Goal: Task Accomplishment & Management: Complete application form

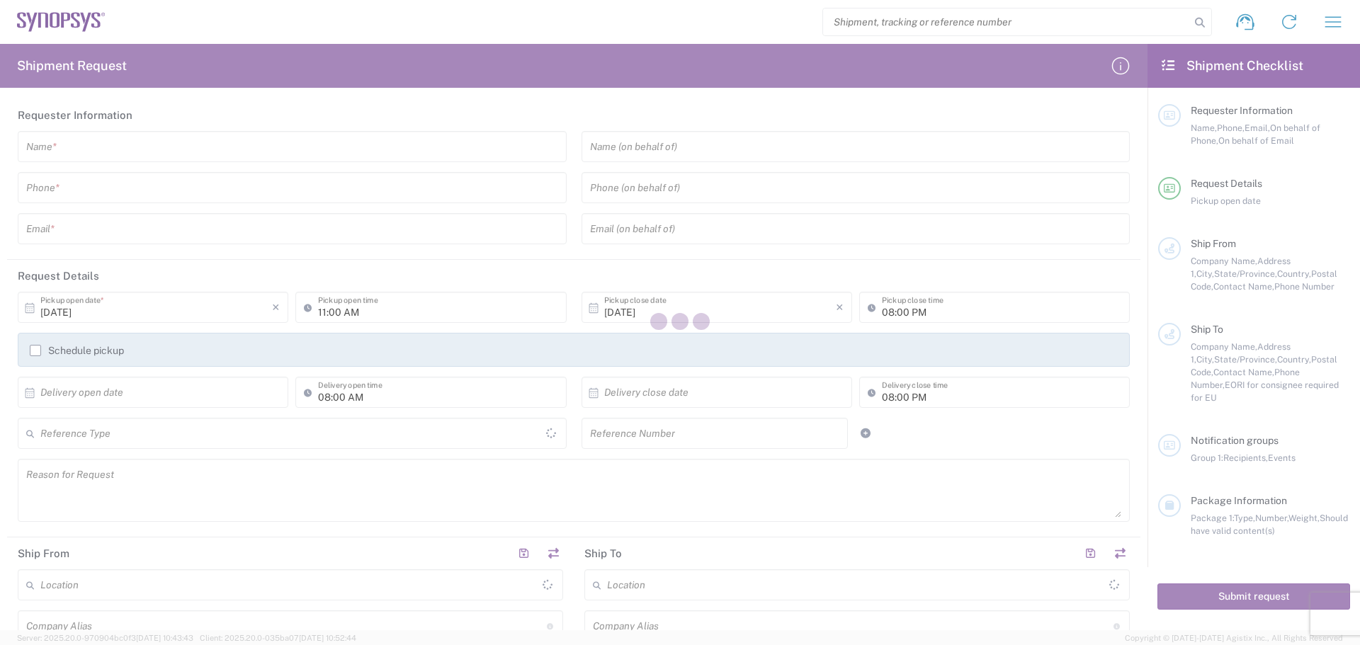
type input "[GEOGRAPHIC_DATA]"
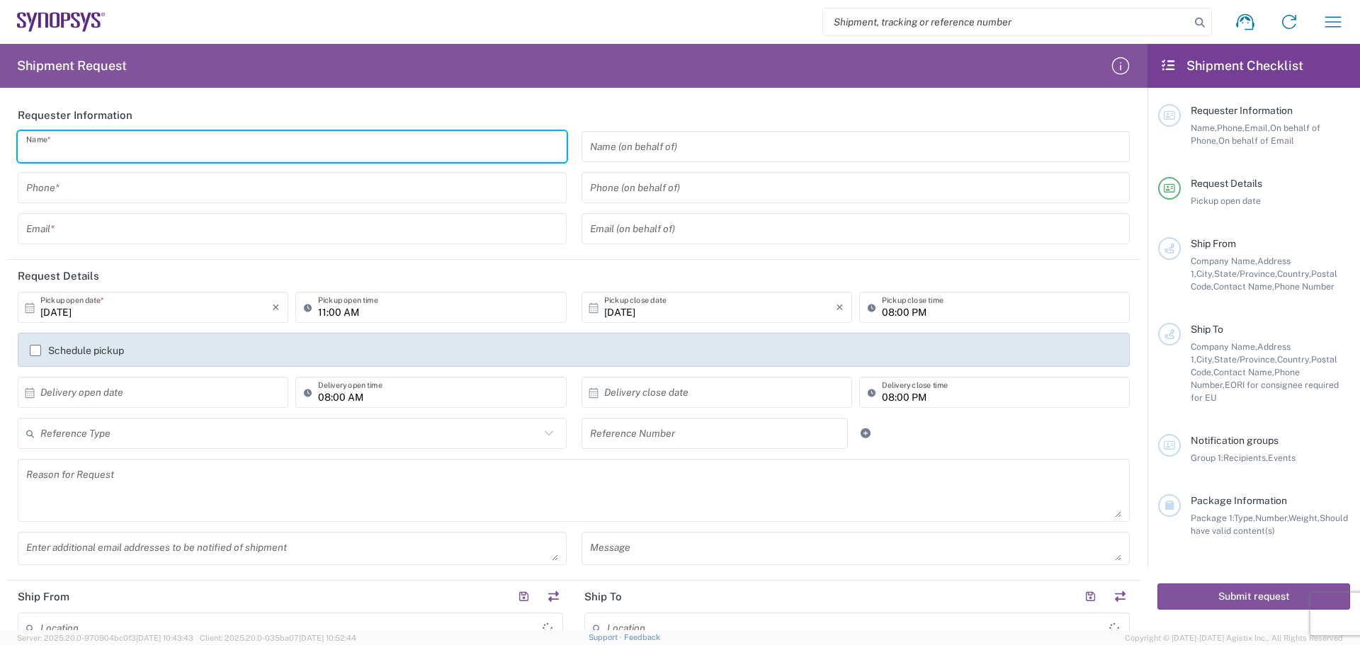
click at [125, 153] on input "text" at bounding box center [292, 147] width 532 height 25
type input "[PERSON_NAME]"
type input "4088061431"
type input "[PERSON_NAME][EMAIL_ADDRESS][PERSON_NAME][DOMAIN_NAME]"
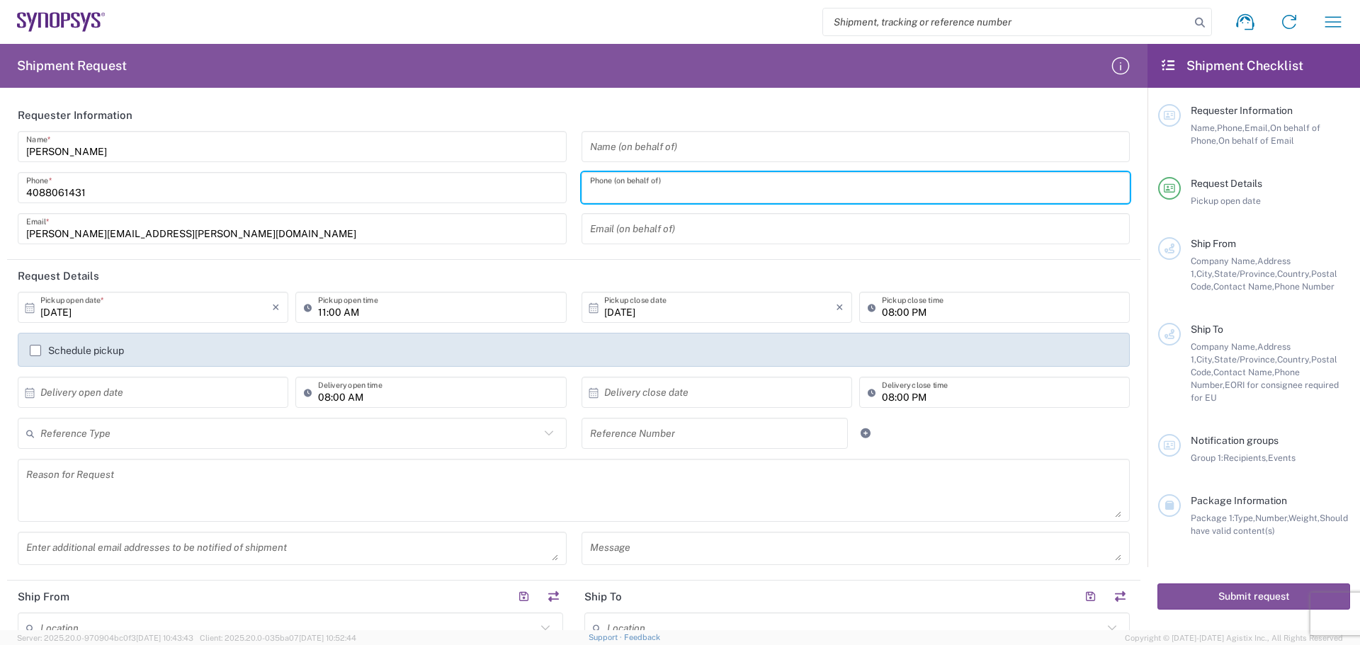
click at [590, 186] on input "tel" at bounding box center [856, 188] width 532 height 25
type input "4088061431"
click at [42, 391] on input "text" at bounding box center [156, 392] width 232 height 25
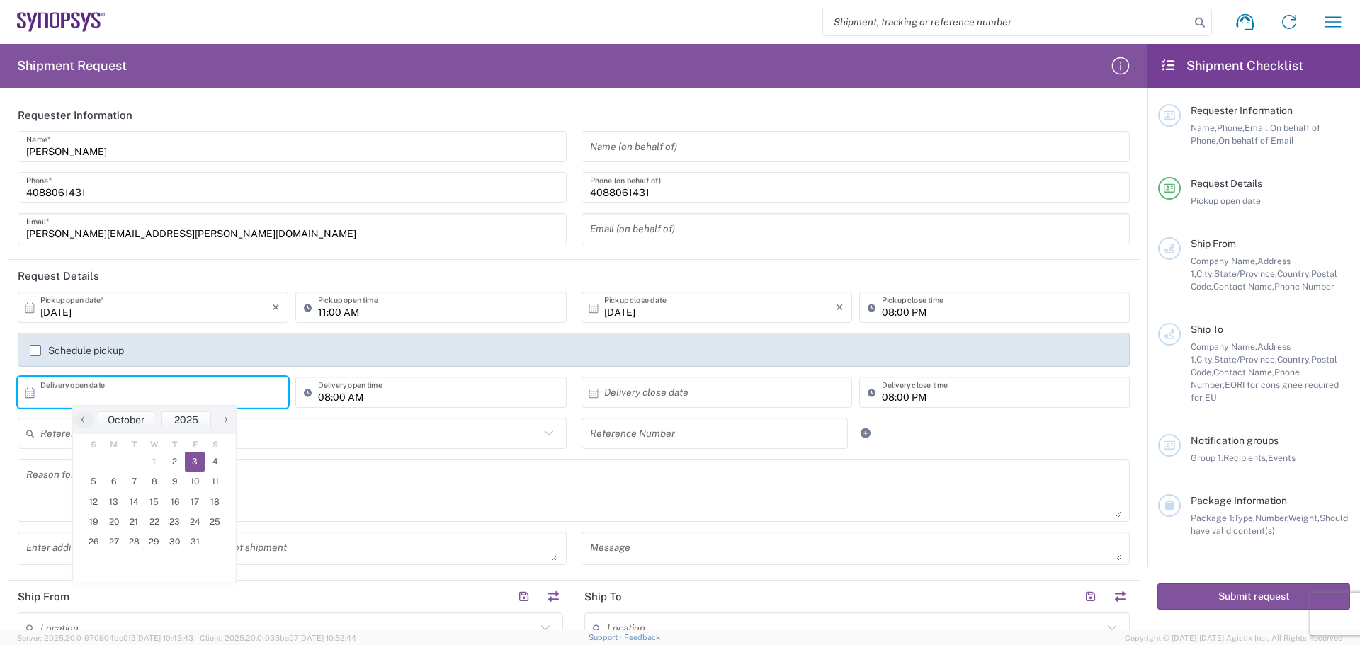
click at [195, 464] on span "3" at bounding box center [195, 462] width 21 height 20
type input "[DATE]"
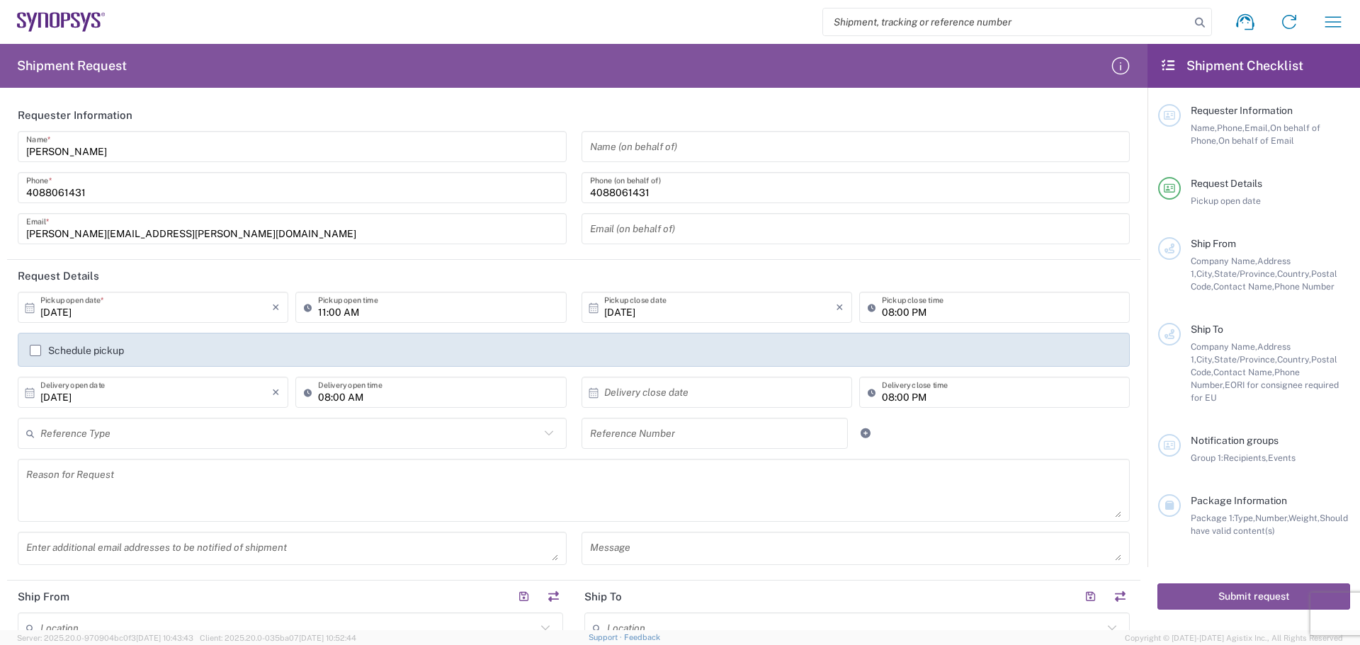
click at [597, 393] on svg-icon at bounding box center [597, 391] width 14 height 13
click at [604, 393] on input "text" at bounding box center [720, 392] width 232 height 25
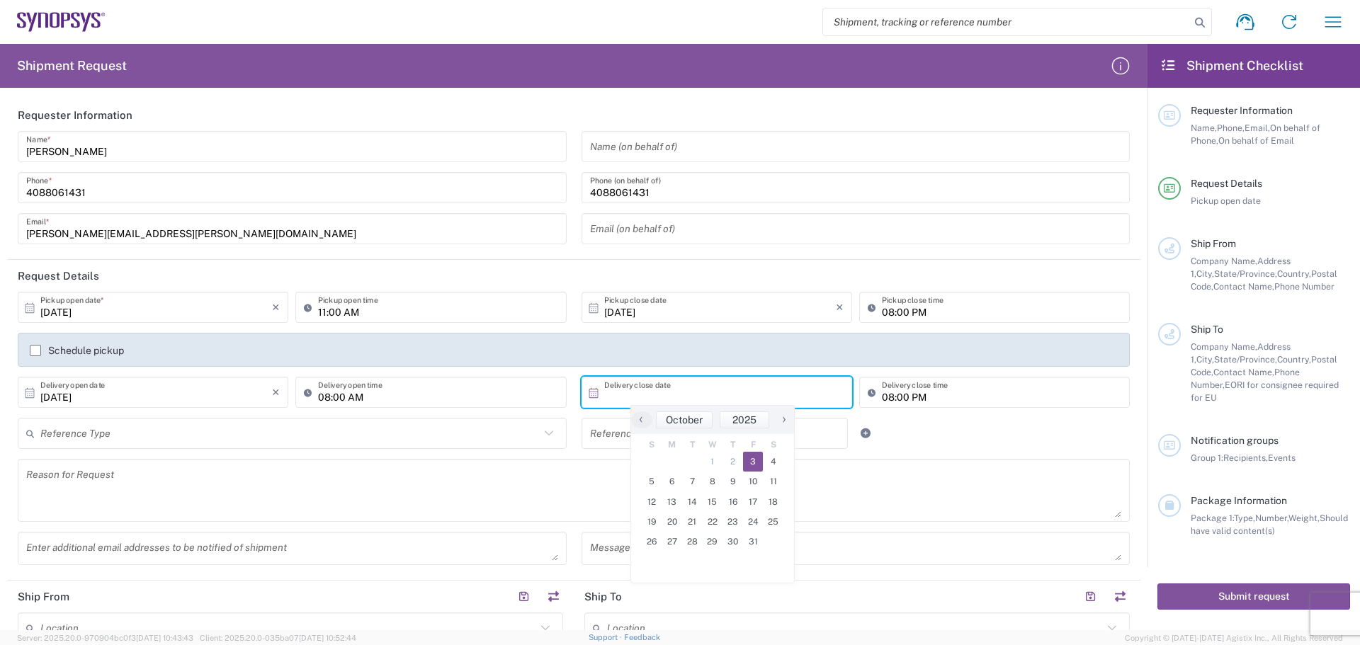
click at [753, 460] on span "3" at bounding box center [753, 462] width 21 height 20
type input "[DATE]"
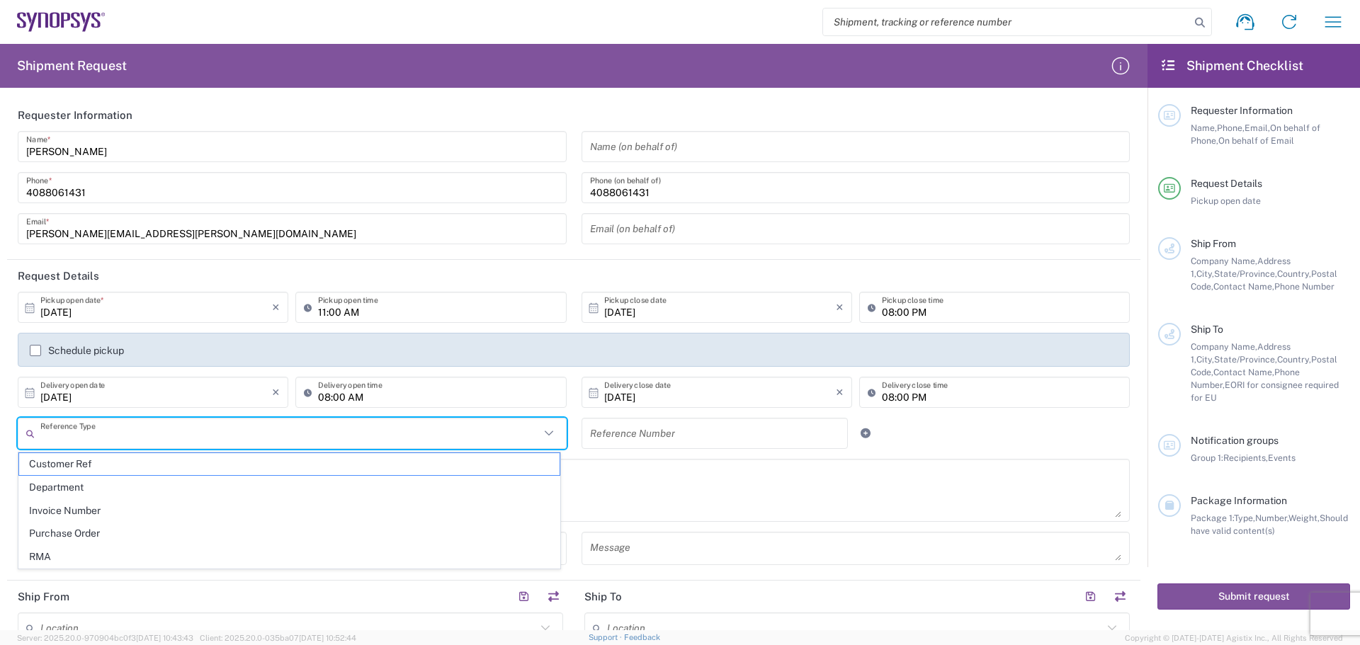
click at [120, 434] on input "text" at bounding box center [289, 433] width 499 height 25
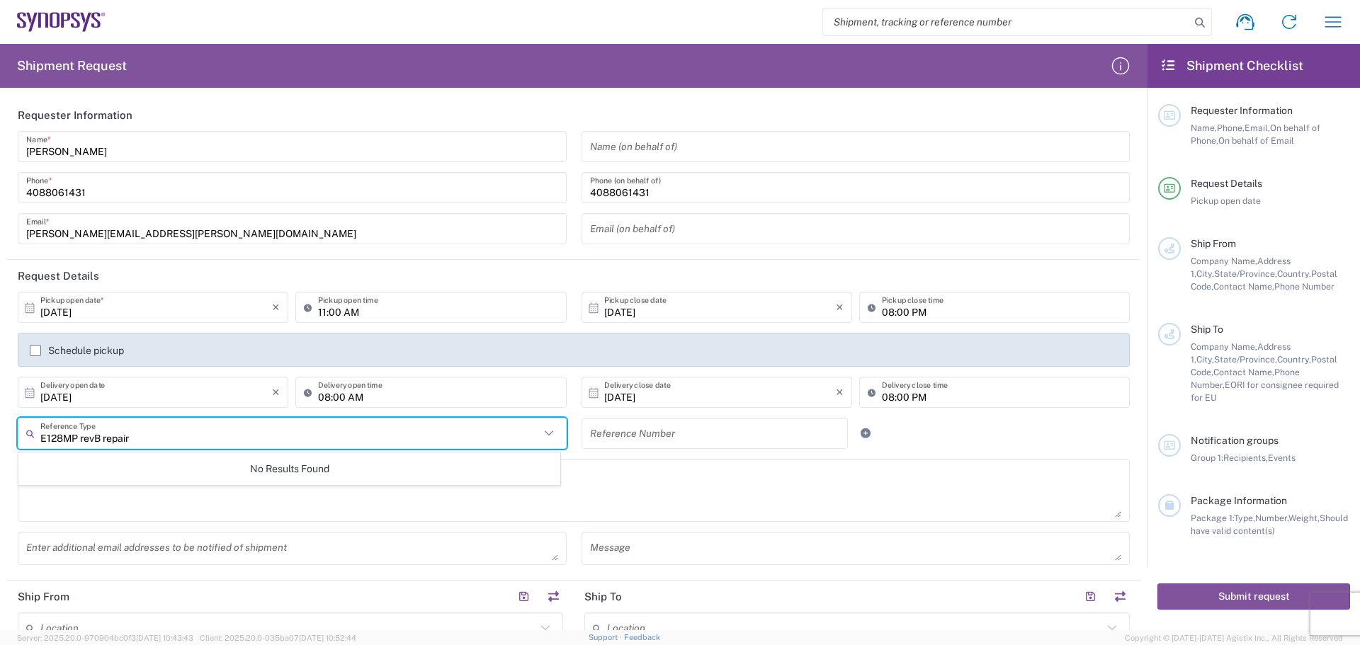
type input "E128MP revB repair"
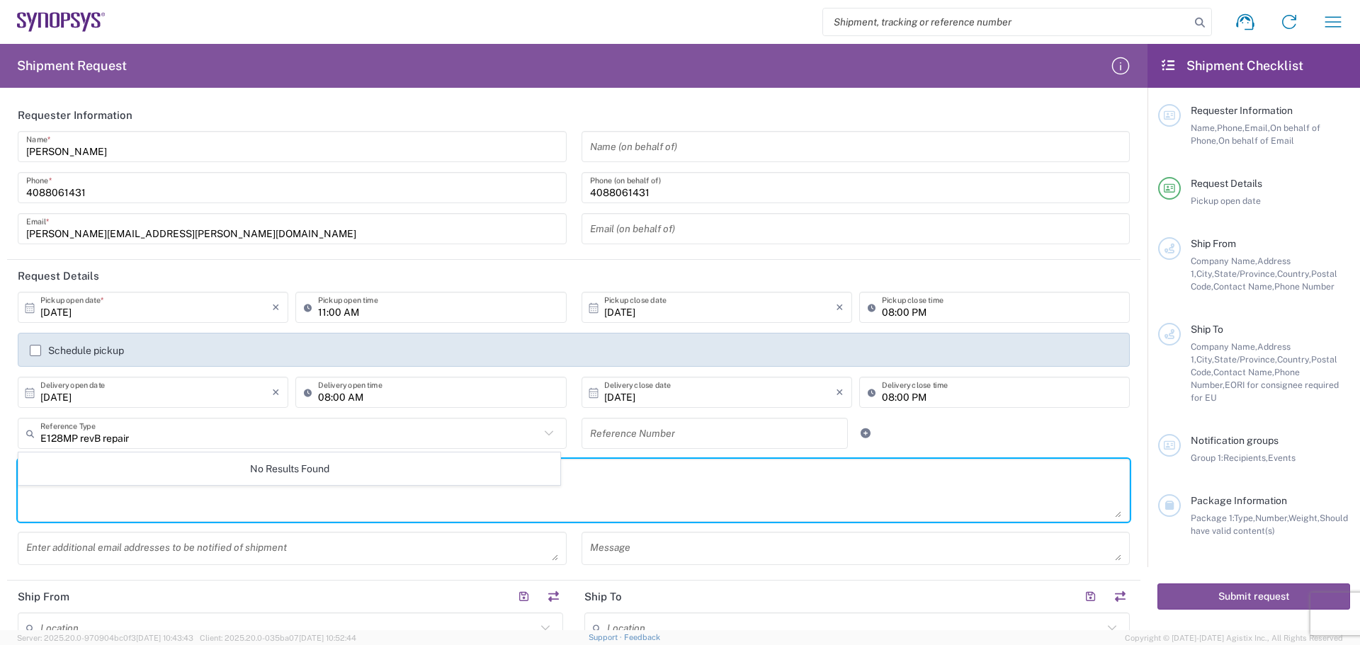
click at [45, 497] on textarea at bounding box center [573, 490] width 1095 height 55
click at [82, 437] on input "text" at bounding box center [289, 433] width 499 height 25
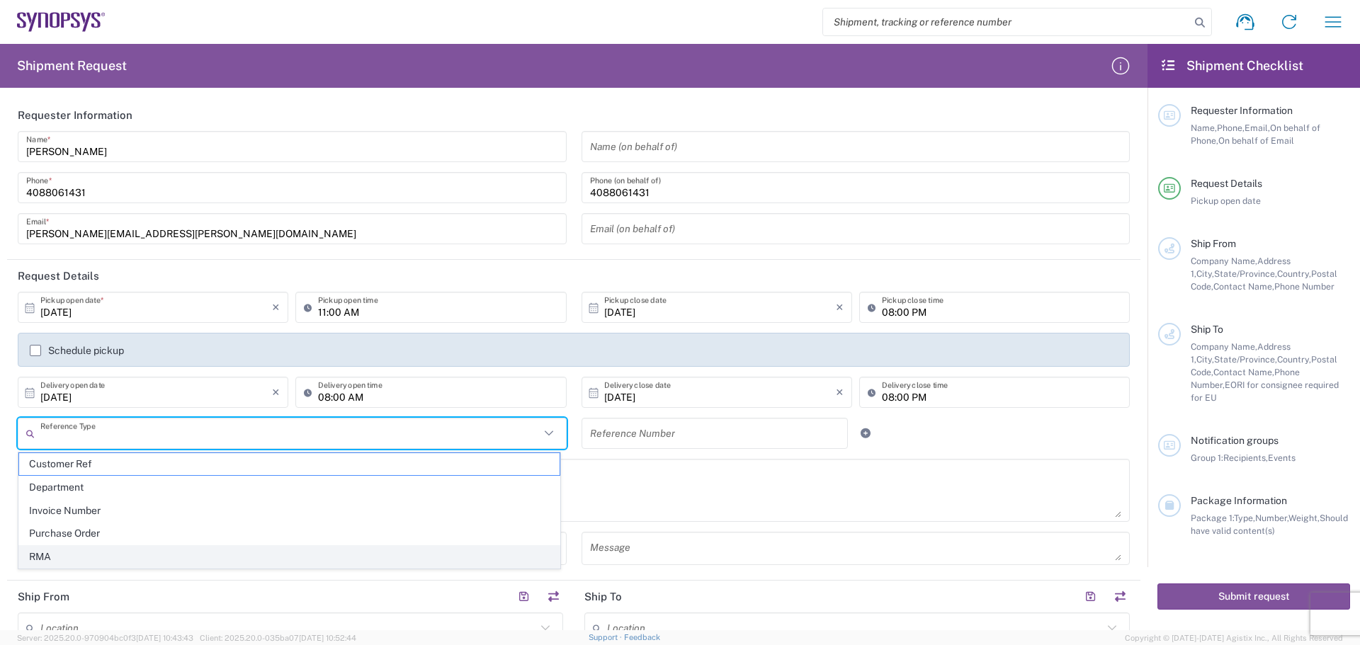
click at [140, 560] on span "RMA" at bounding box center [289, 557] width 540 height 22
type input "RMA"
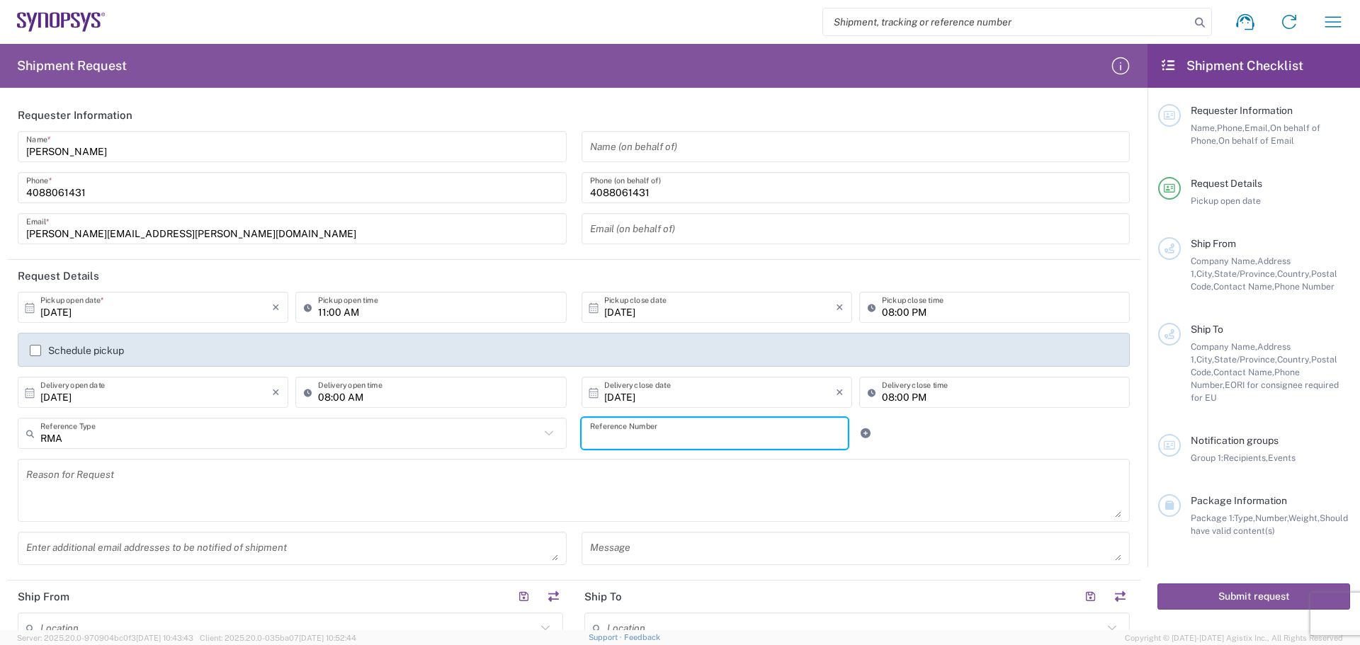
click at [590, 430] on input "text" at bounding box center [715, 433] width 250 height 25
type input "E128MP revB repair"
click at [48, 473] on textarea at bounding box center [573, 490] width 1095 height 55
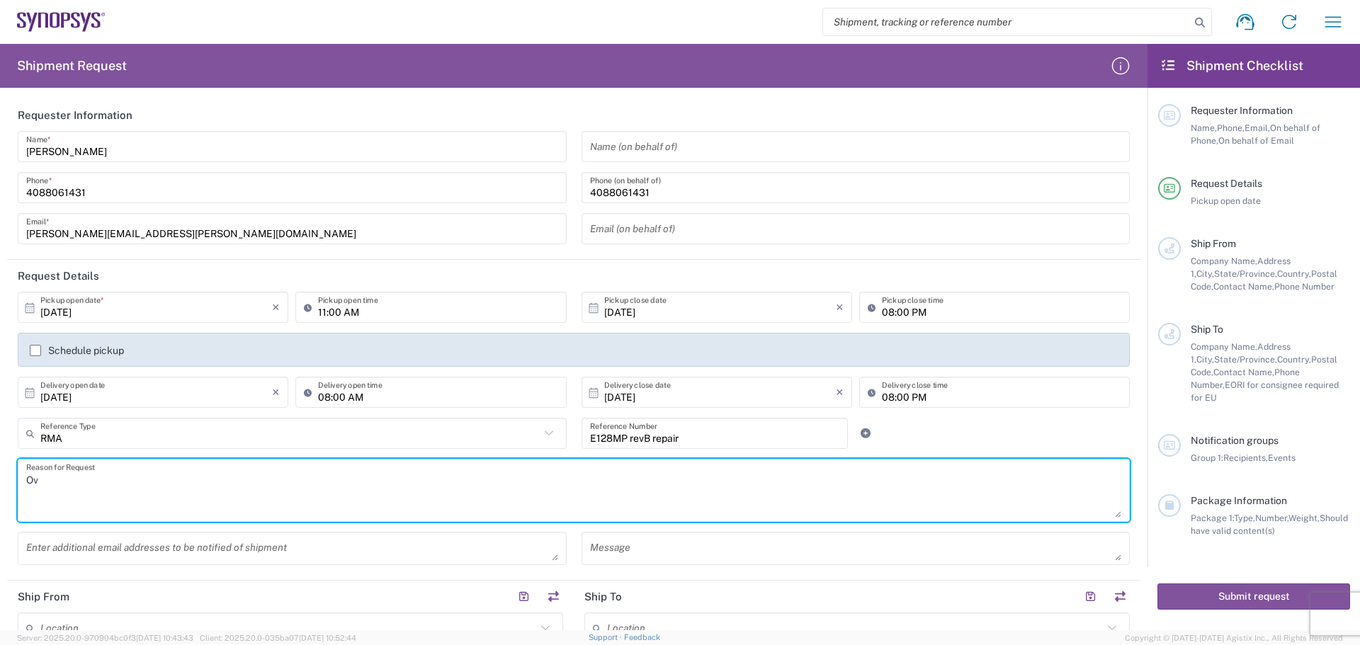
type textarea "O"
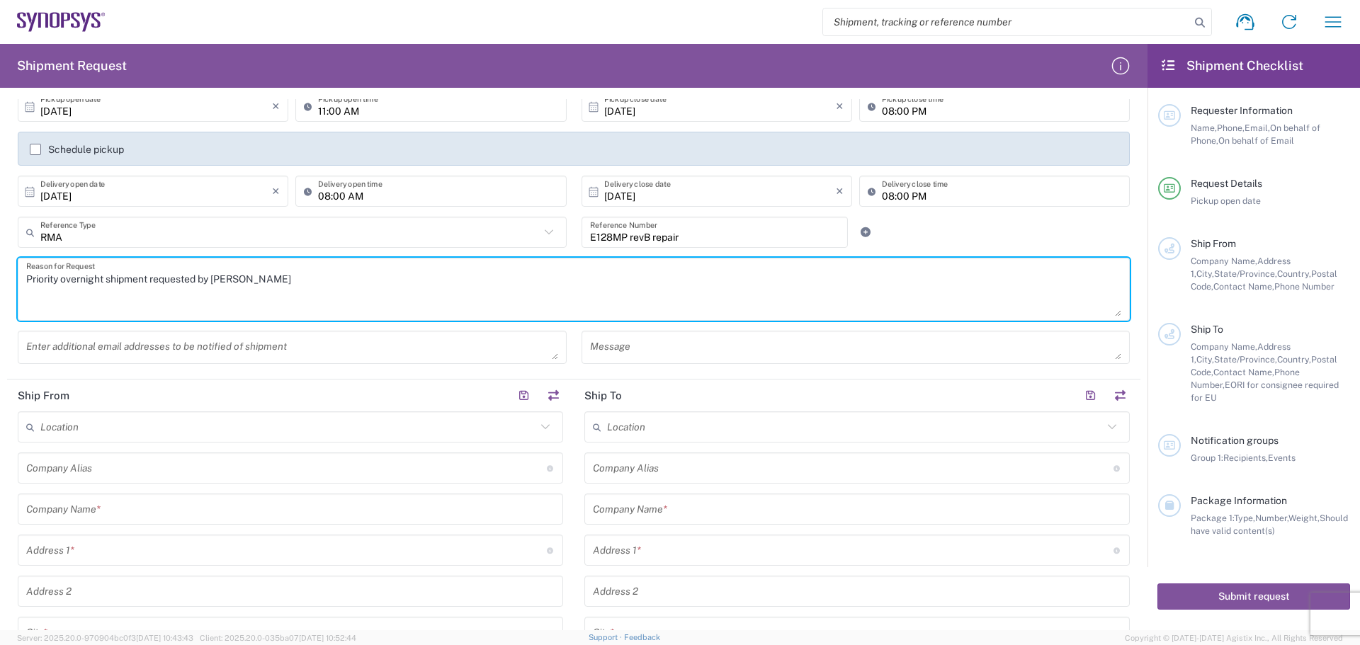
scroll to position [213, 0]
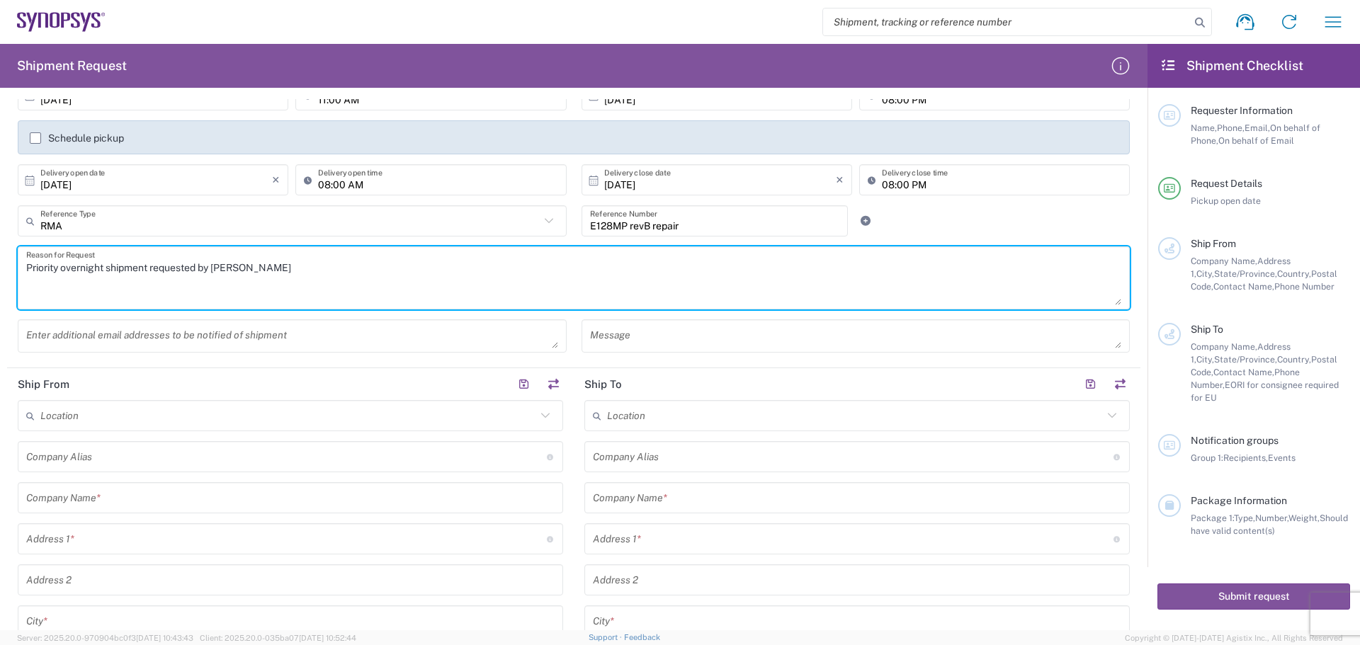
type textarea "Priority overnight shipment requested by [PERSON_NAME]"
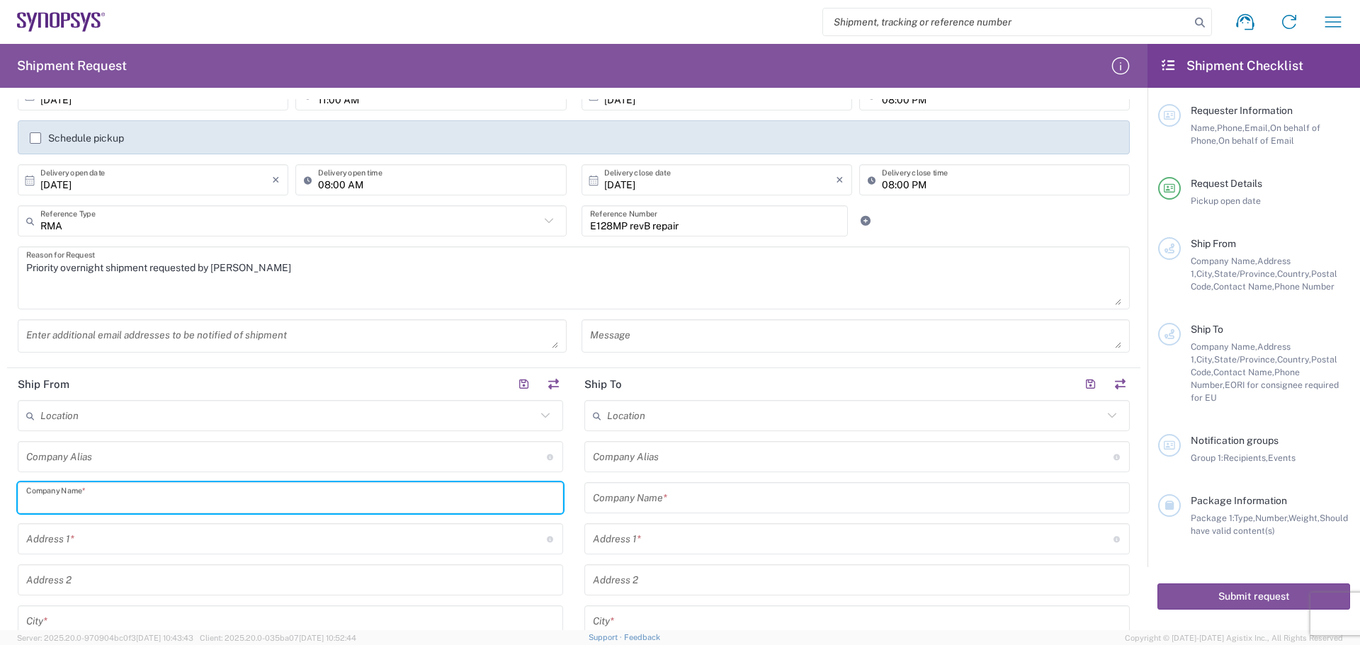
click at [101, 494] on input "text" at bounding box center [290, 498] width 528 height 25
type input "Betatron Inc."
type input "[PERSON_NAME][EMAIL_ADDRESS][PERSON_NAME][DOMAIN_NAME]"
type input "Betatron Inc."
type input "[STREET_ADDRESS]"
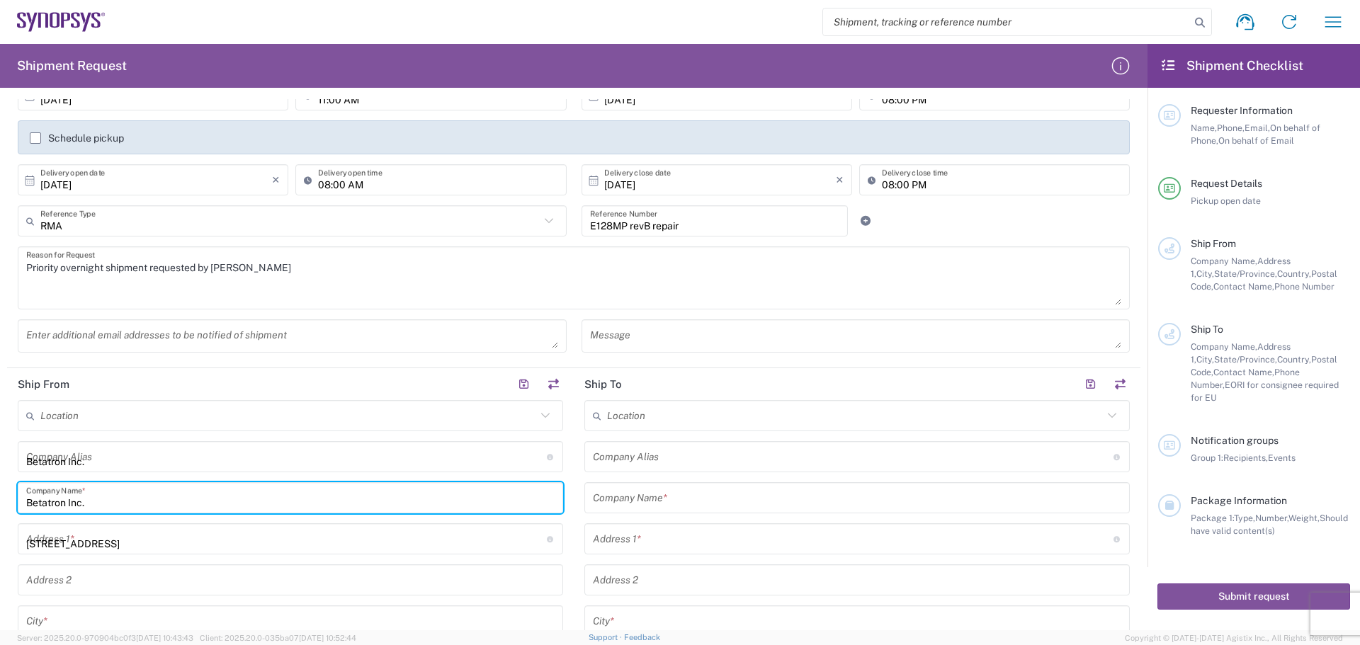
type input "[GEOGRAPHIC_DATA][PERSON_NAME]"
type input "[US_STATE]"
type input "[GEOGRAPHIC_DATA]"
type input "95131"
type input "[PERSON_NAME]"
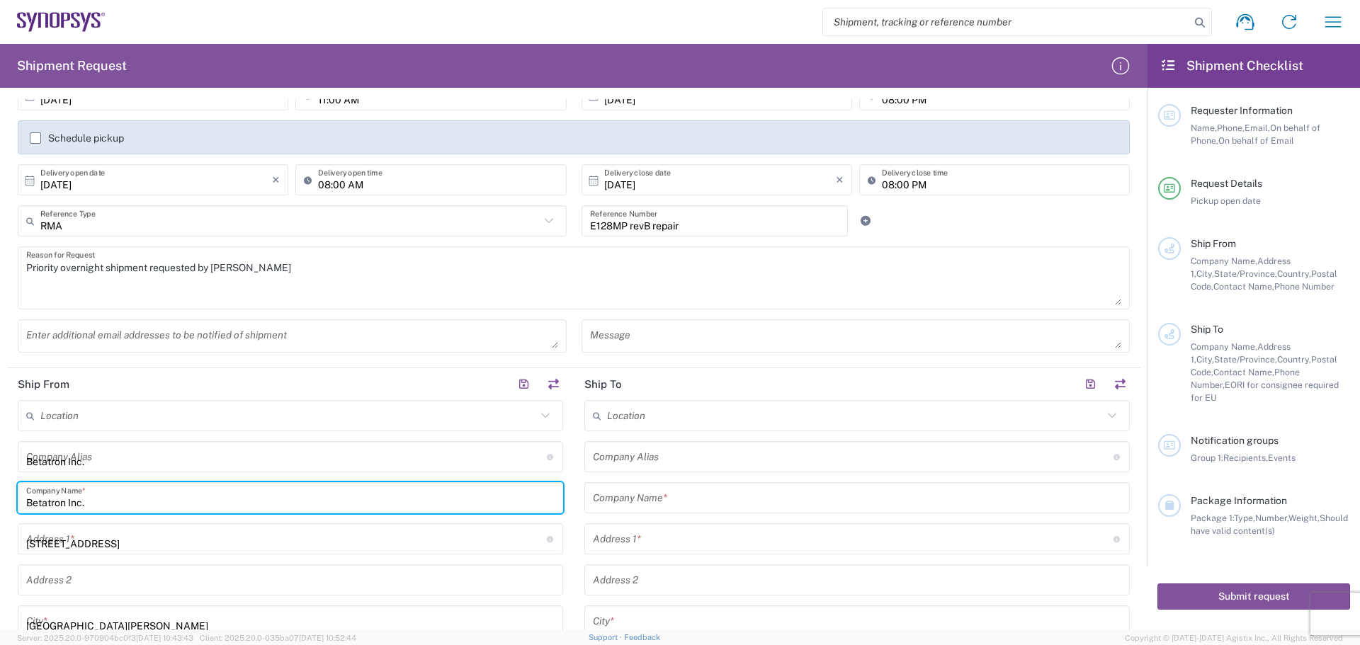
type input "4088061431"
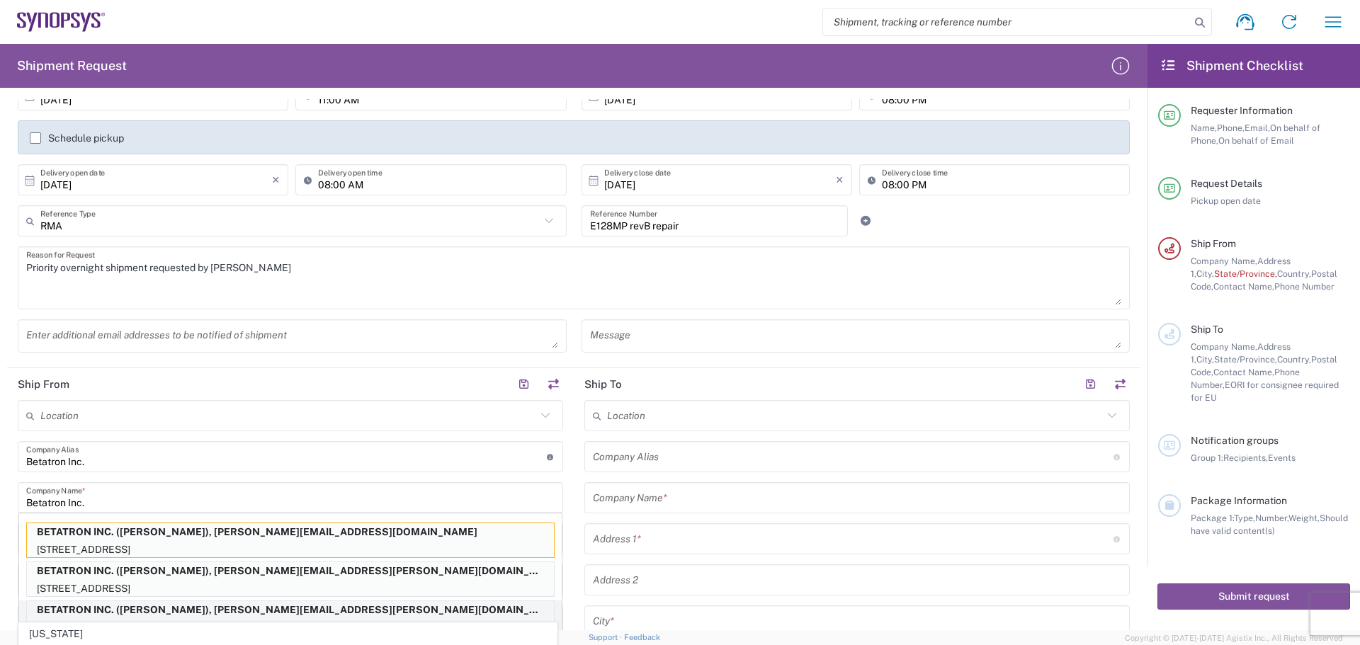
click at [278, 613] on p "BETATRON INC. ([PERSON_NAME]), [PERSON_NAME][EMAIL_ADDRESS][PERSON_NAME][DOMAIN…" at bounding box center [290, 610] width 527 height 18
type input "BETATRON INC."
type input "[GEOGRAPHIC_DATA]"
type input "[US_STATE]"
type input "[PERSON_NAME]"
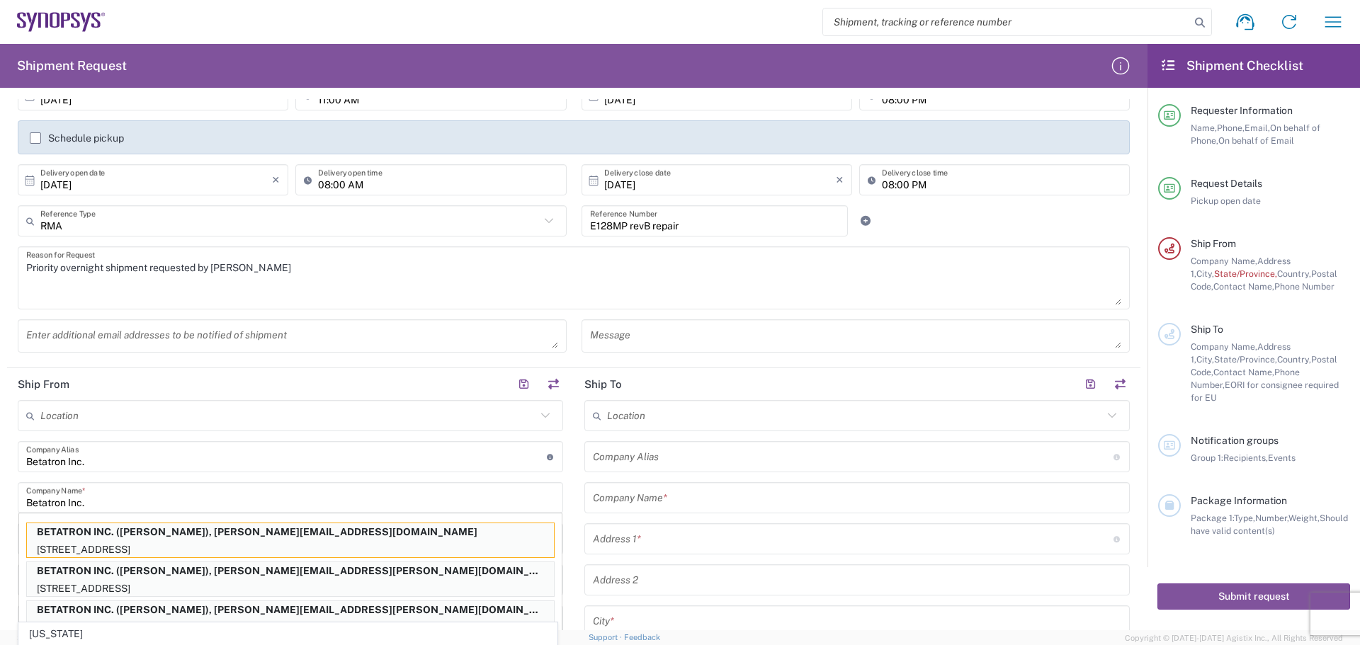
type input "0000000000"
type input "[PERSON_NAME][EMAIL_ADDRESS][PERSON_NAME][DOMAIN_NAME]"
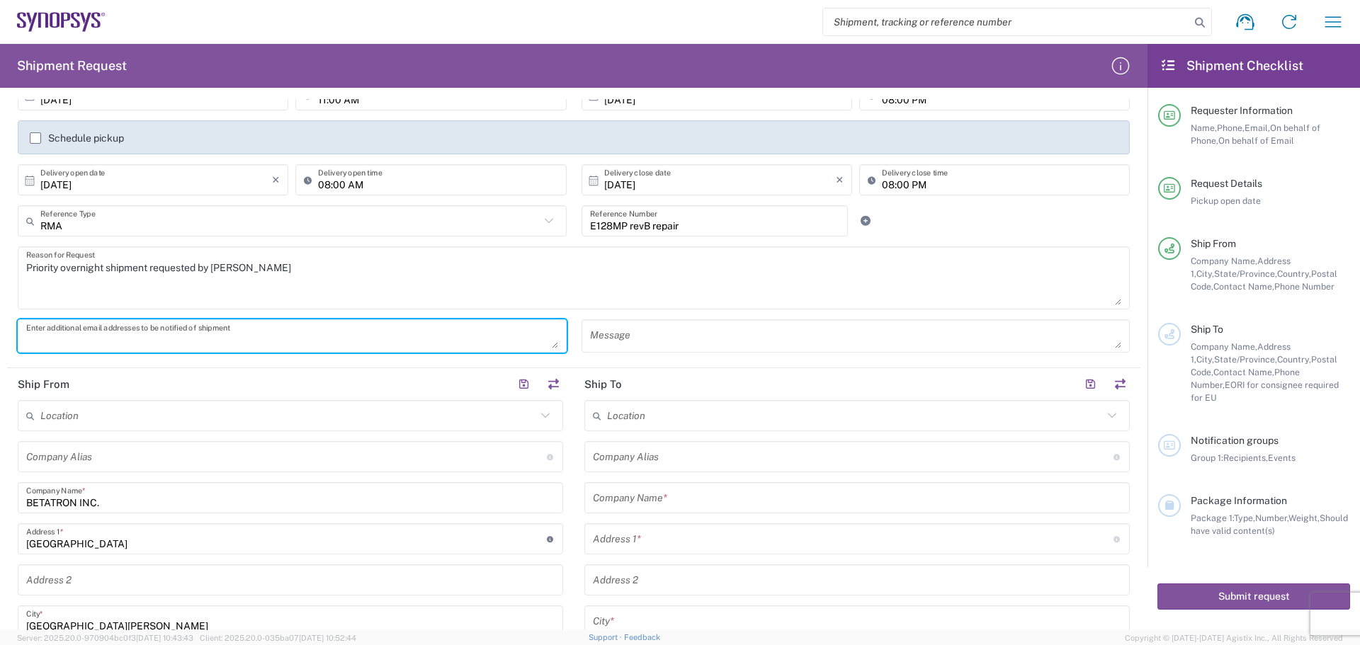
click at [55, 343] on textarea at bounding box center [292, 336] width 532 height 25
type textarea "[EMAIL_ADDRESS][PERSON_NAME][DOMAIN_NAME]"
click at [604, 343] on textarea at bounding box center [856, 336] width 532 height 25
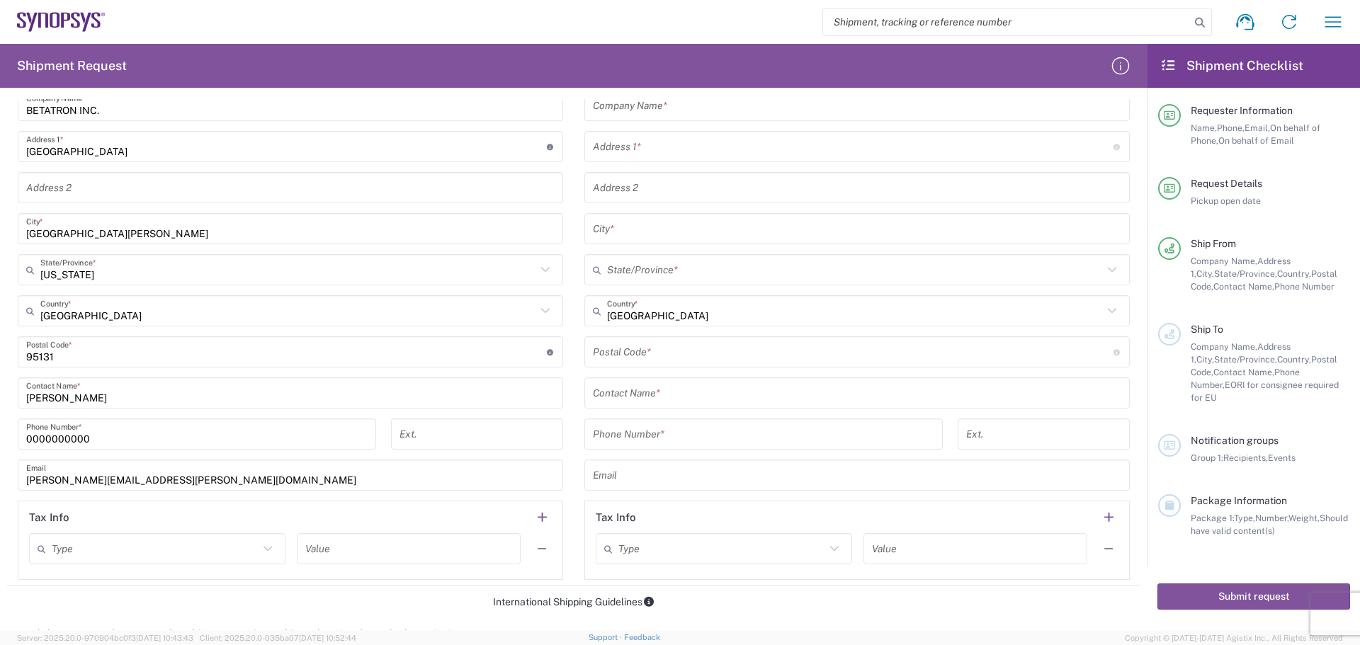
scroll to position [638, 0]
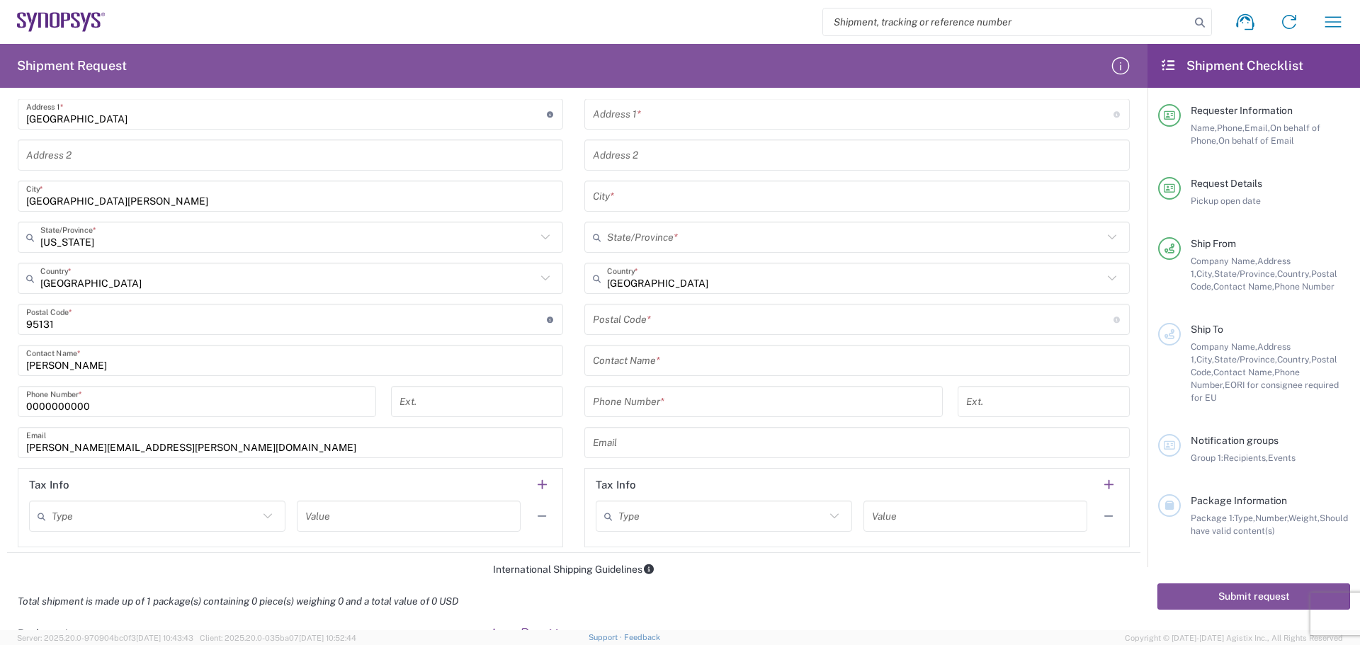
type textarea "E128MP rework"
click at [28, 402] on input "0000000000" at bounding box center [196, 402] width 341 height 25
drag, startPoint x: 32, startPoint y: 406, endPoint x: 238, endPoint y: 400, distance: 206.2
click at [238, 400] on input "0000000000" at bounding box center [196, 402] width 341 height 25
type input "0"
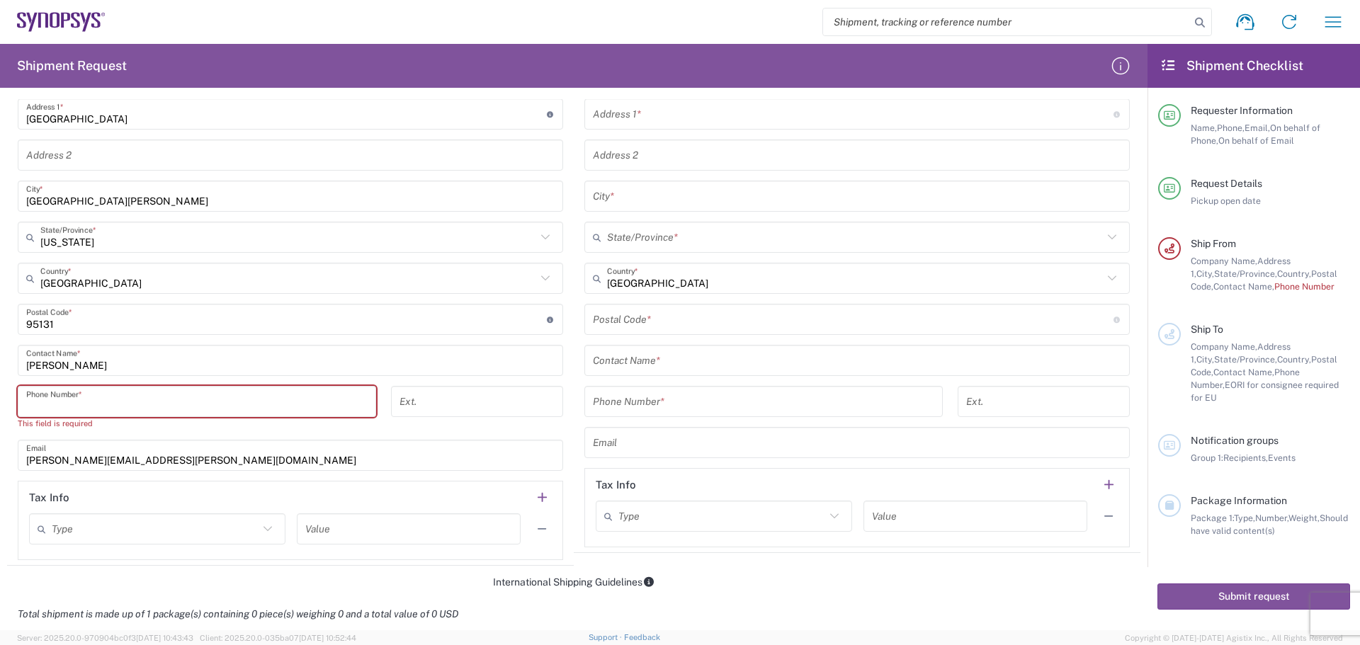
click at [38, 407] on input "tel" at bounding box center [196, 402] width 341 height 25
type input "4088061431"
type input "Betatron Inc."
type input "[STREET_ADDRESS]"
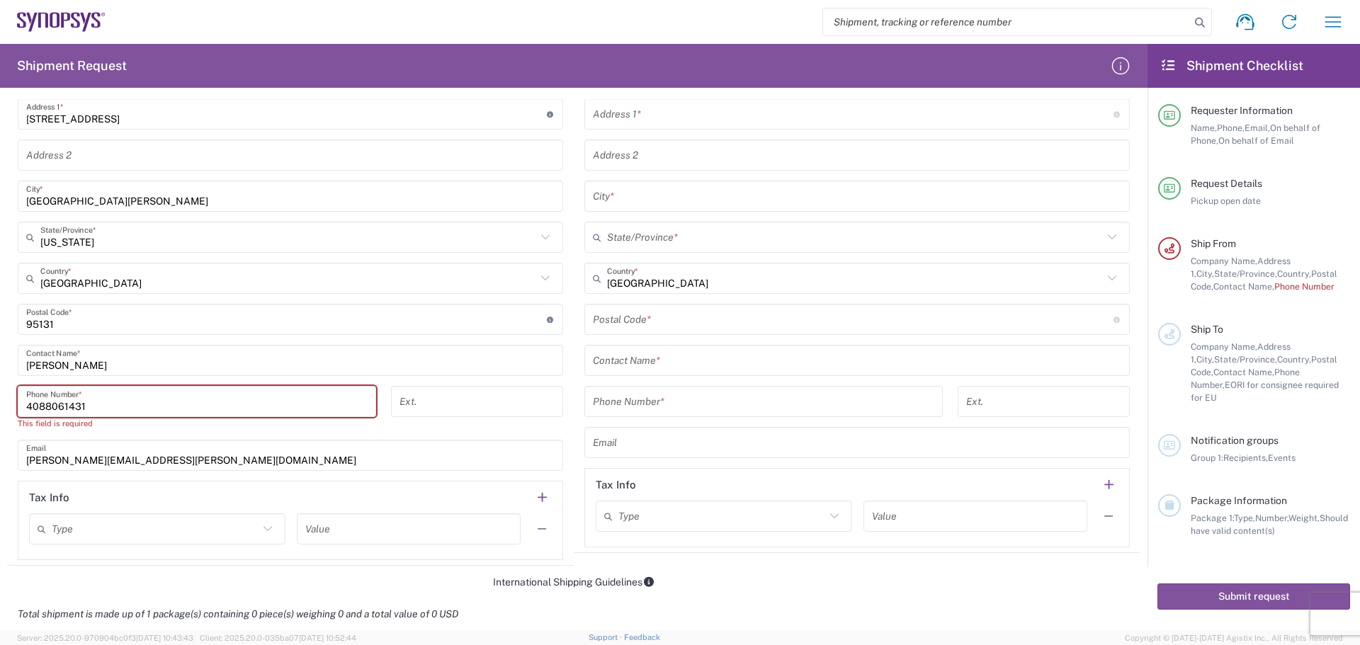
type input "[US_STATE]"
type input "[PERSON_NAME]"
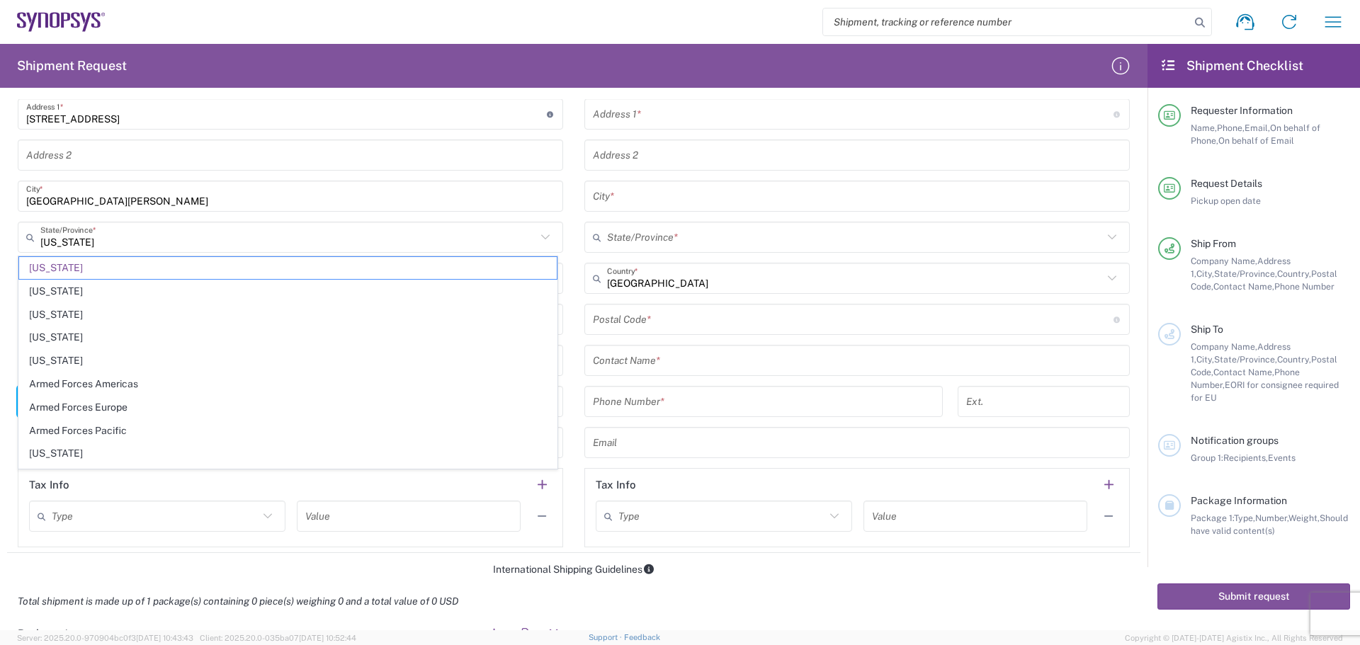
click at [200, 271] on span "[US_STATE]" at bounding box center [288, 268] width 538 height 22
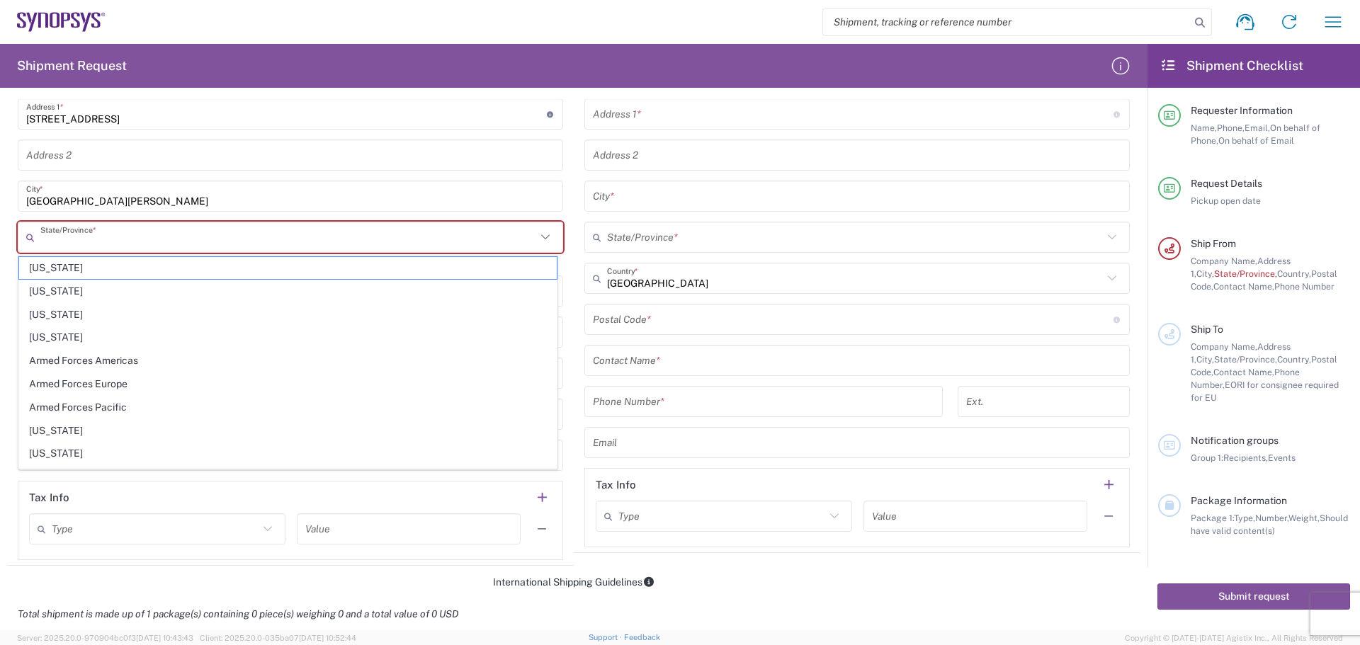
click at [115, 238] on input "text" at bounding box center [288, 237] width 496 height 25
type input "[US_STATE]"
click at [139, 439] on span "[US_STATE]" at bounding box center [288, 431] width 538 height 22
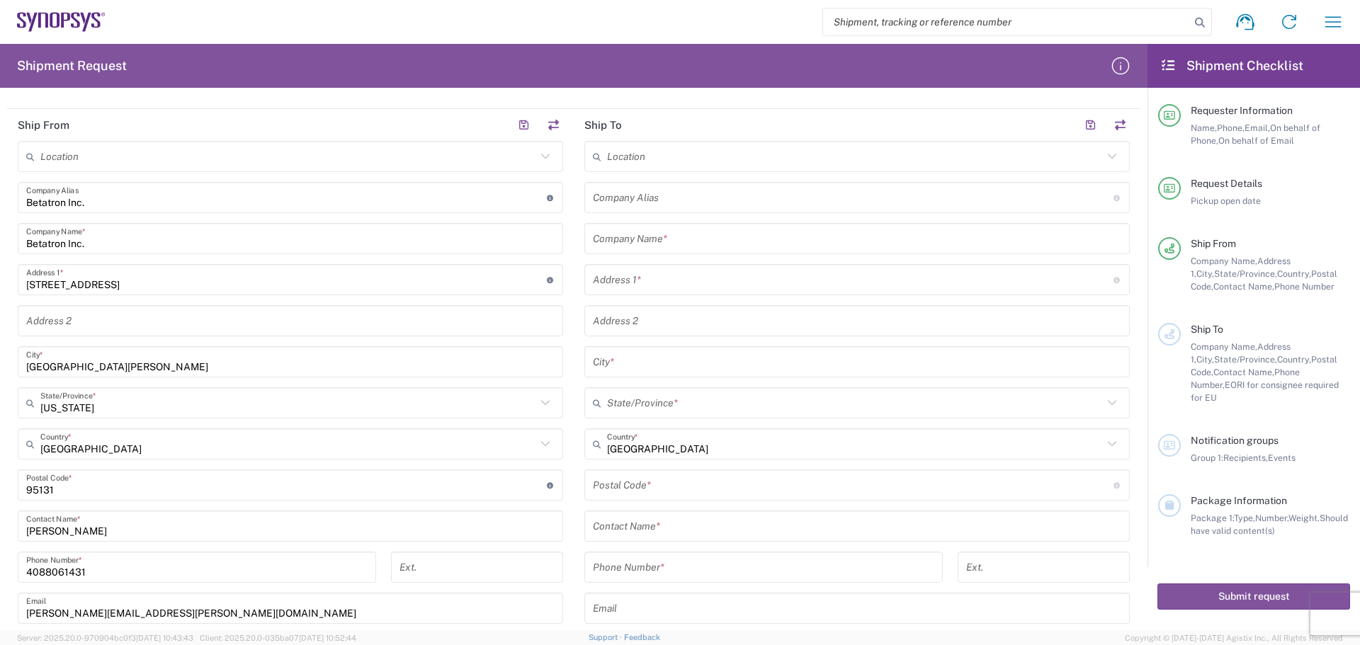
scroll to position [425, 0]
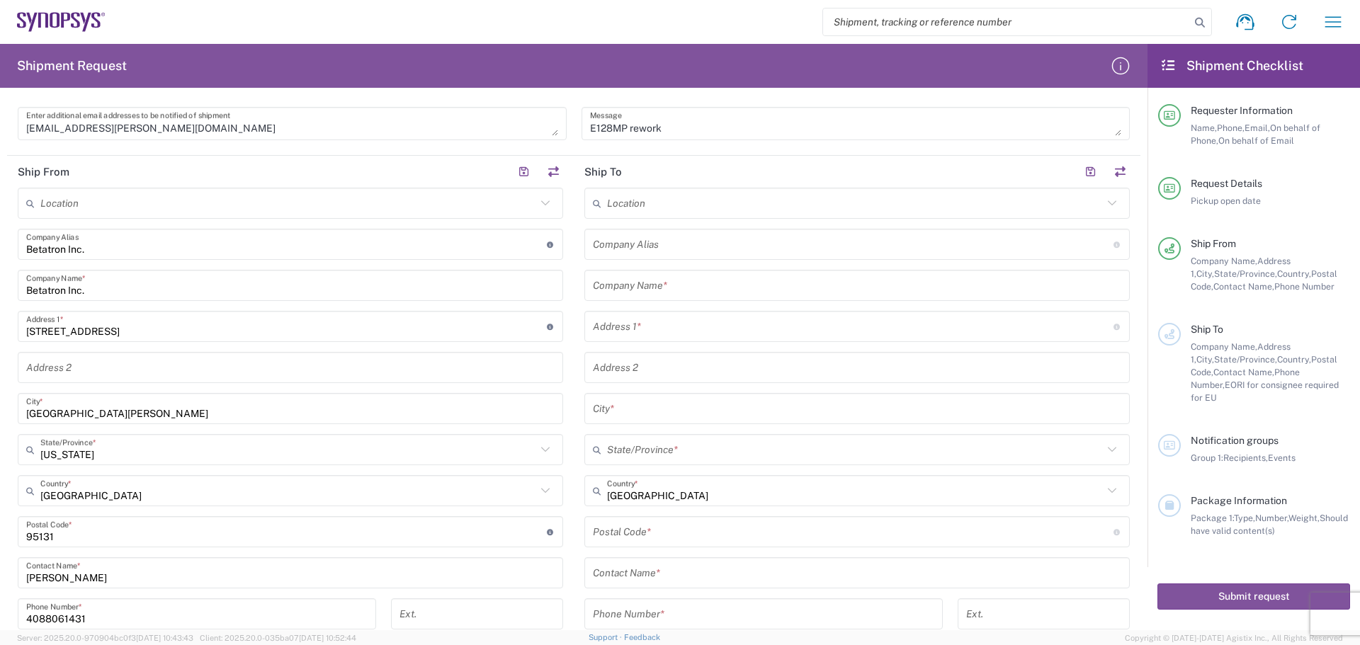
click at [650, 205] on input "text" at bounding box center [855, 203] width 496 height 25
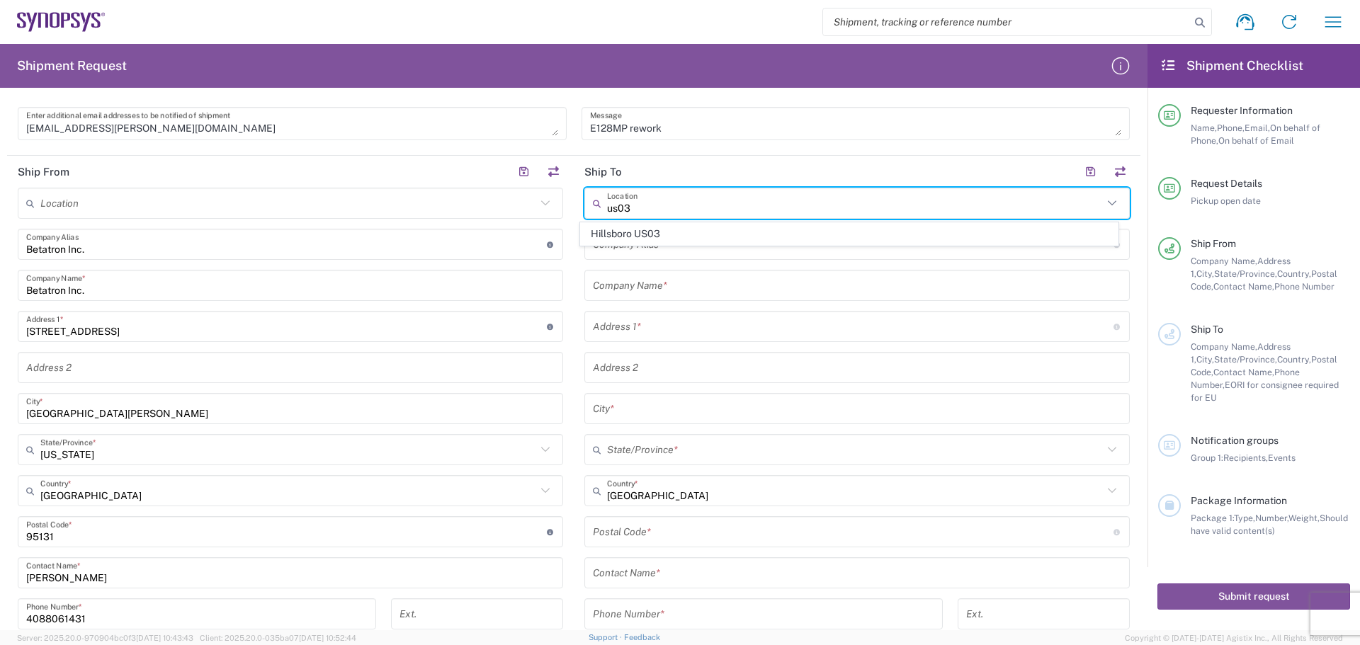
click at [665, 236] on span "Hillsboro US03" at bounding box center [850, 234] width 538 height 22
type input "Hillsboro US03"
type input "Synopsys Inc"
type input "[STREET_ADDRESS][PERSON_NAME]"
type input "Suite 400"
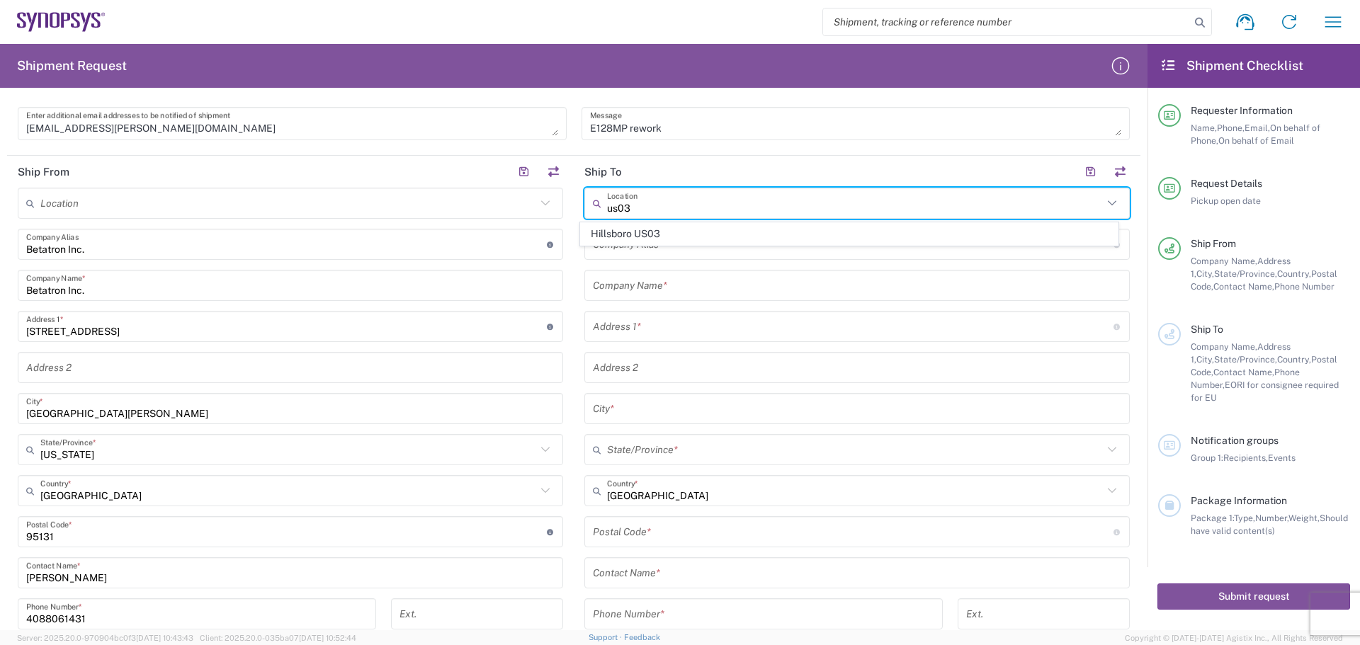
type input "Hillsboro"
type input "[US_STATE]"
type input "97124"
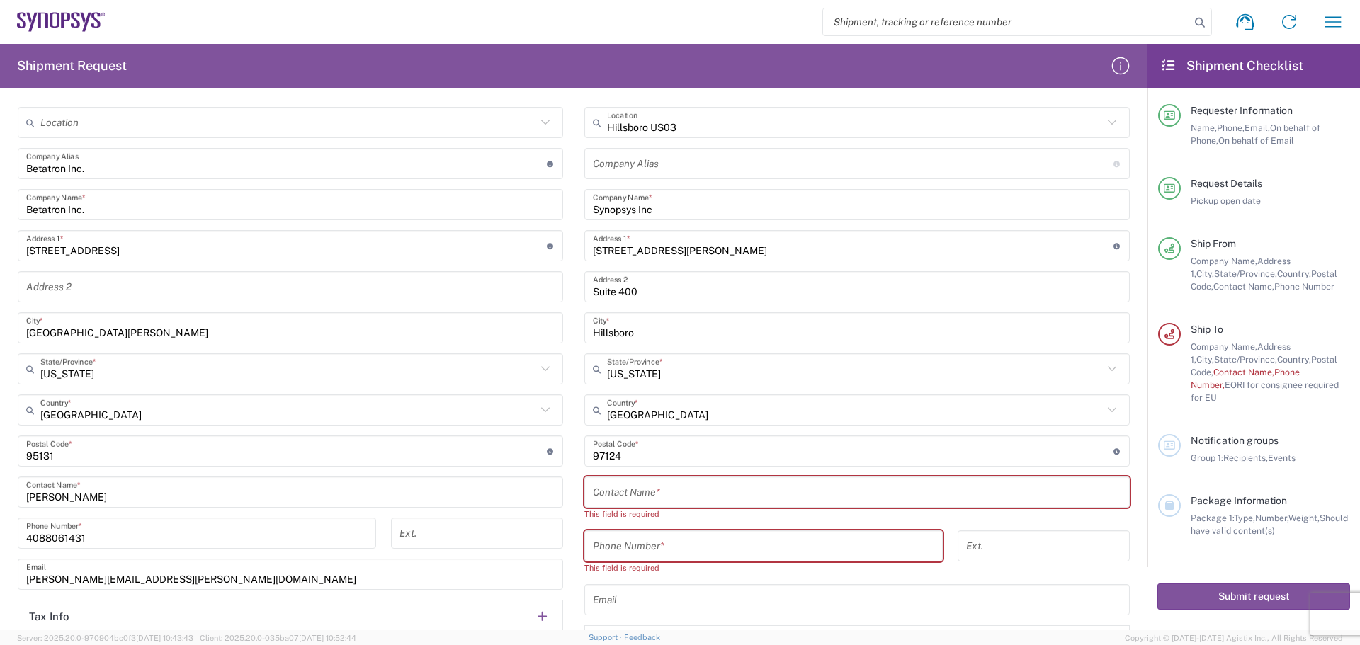
scroll to position [567, 0]
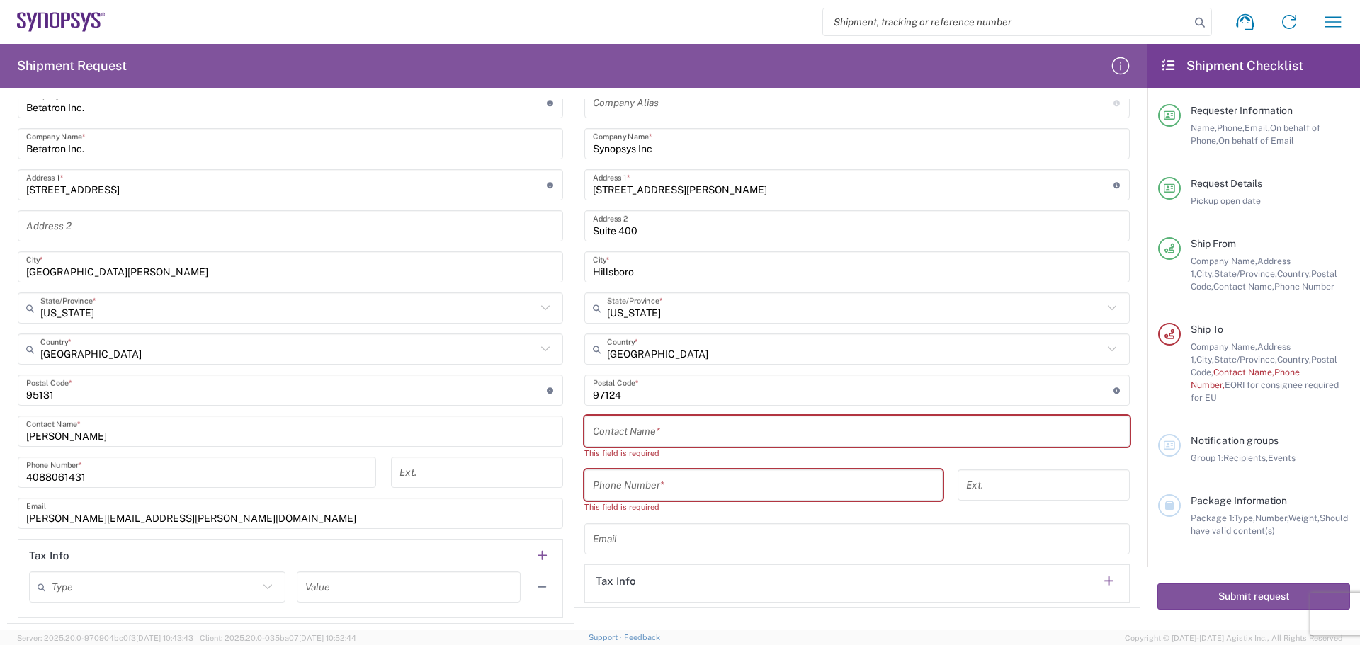
click at [606, 435] on input "text" at bounding box center [857, 431] width 528 height 25
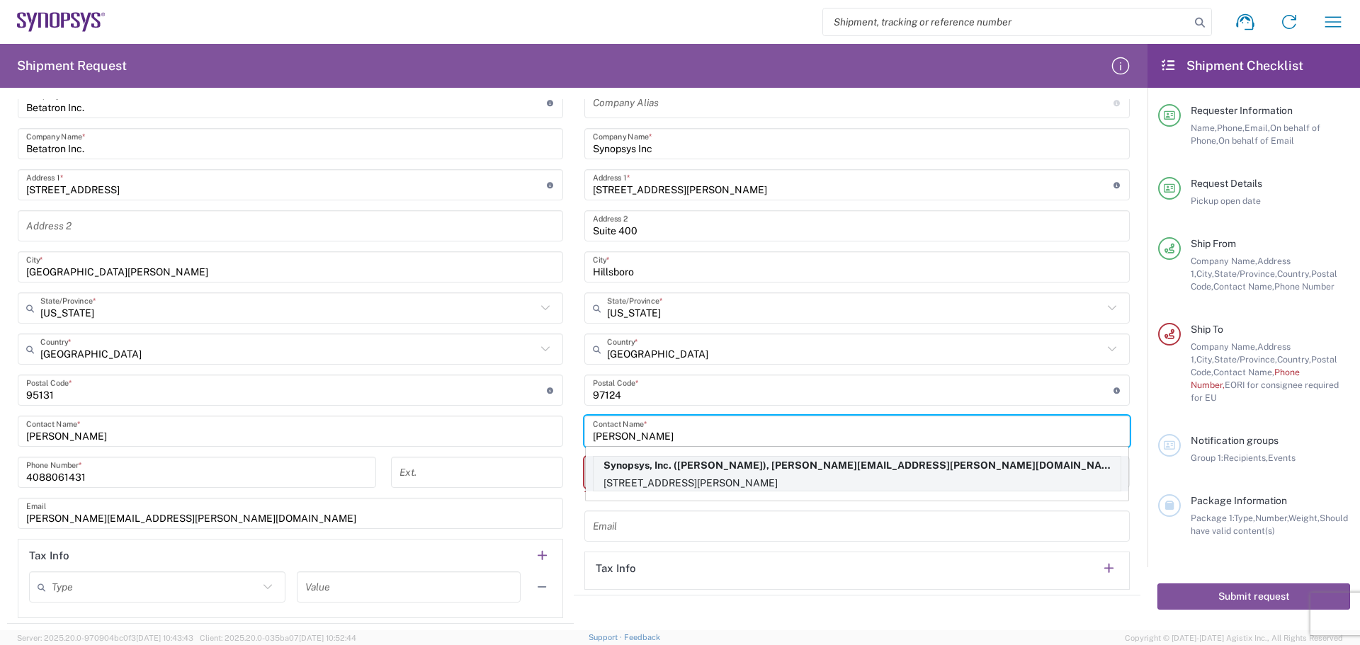
type input "[PERSON_NAME]"
click at [757, 475] on p "[STREET_ADDRESS][PERSON_NAME]" at bounding box center [857, 484] width 527 height 18
type input "Synopsys Hillsboro"
type input "Synopsys, Inc."
type input "[STREET_ADDRESS][PERSON_NAME]"
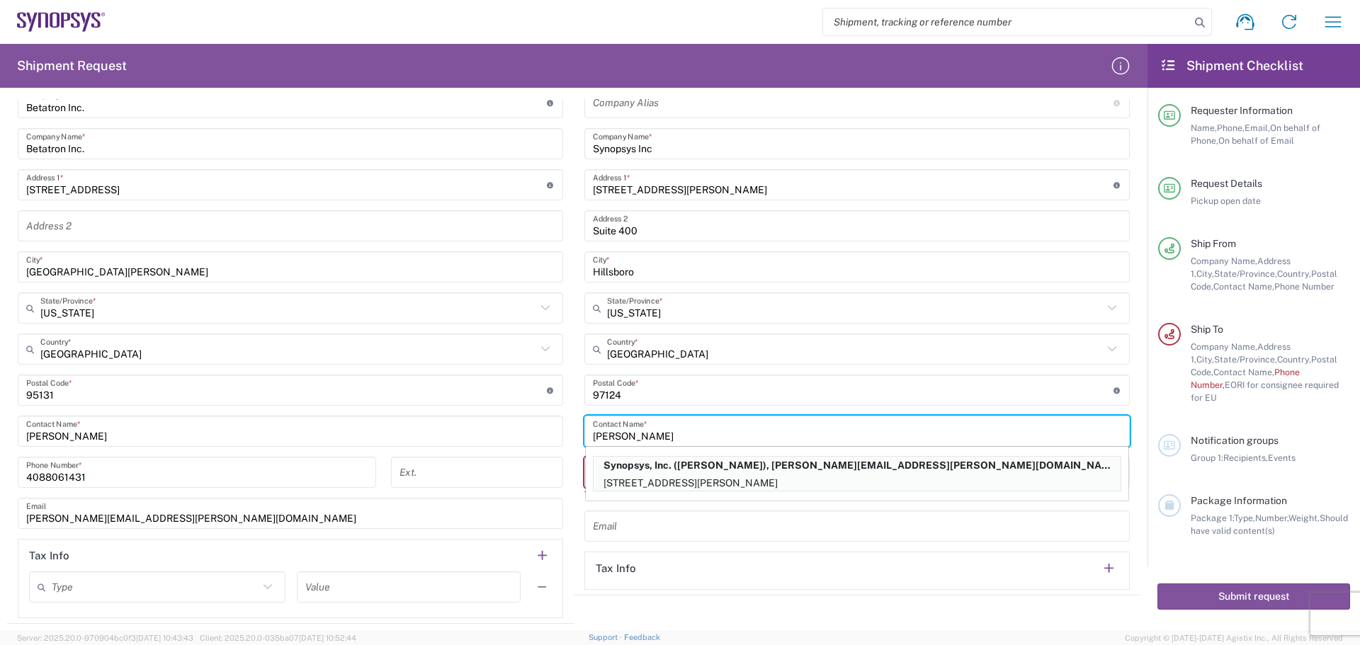
type input "[PERSON_NAME]"
type input "5038808195"
type input "[PERSON_NAME][EMAIL_ADDRESS][PERSON_NAME][DOMAIN_NAME]"
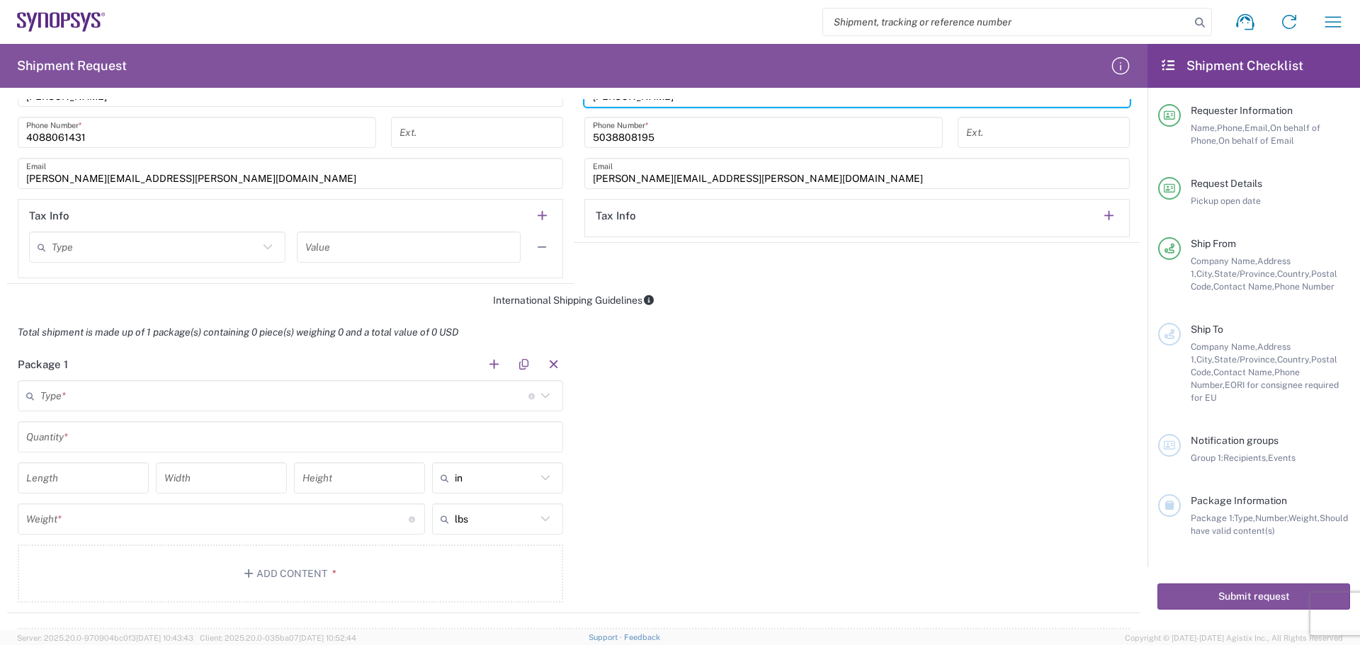
scroll to position [921, 0]
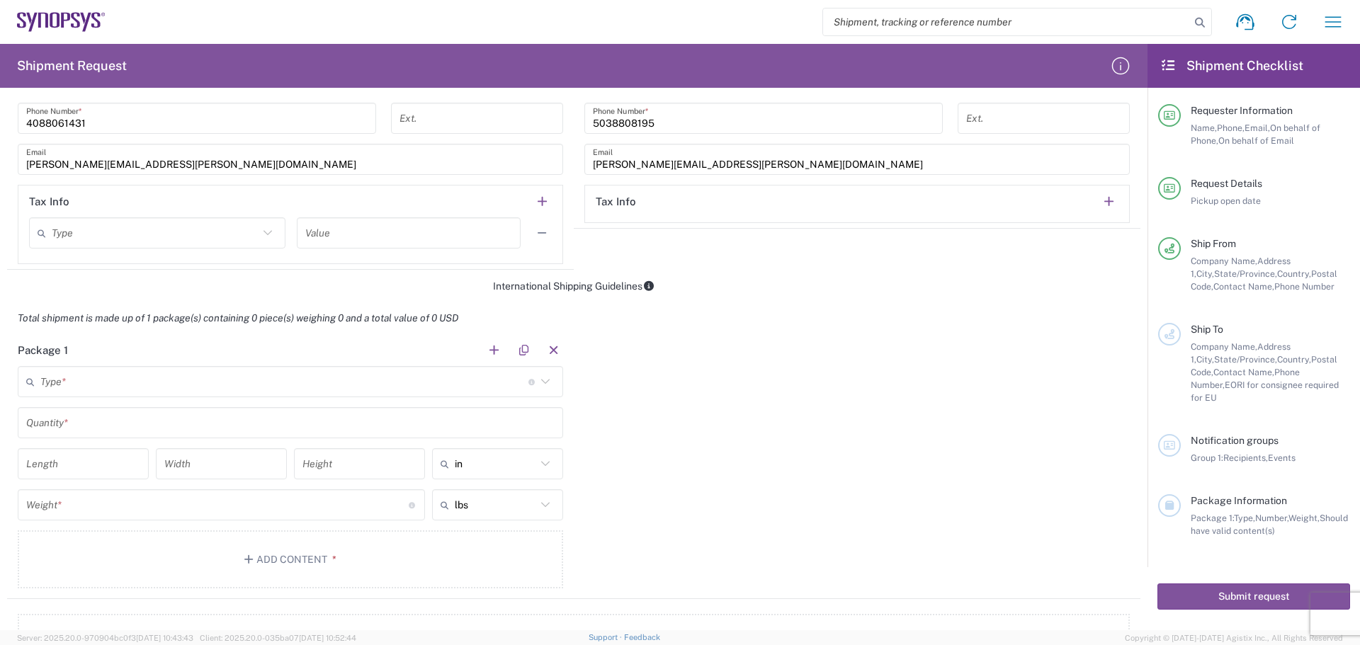
click at [106, 379] on input "text" at bounding box center [284, 382] width 488 height 25
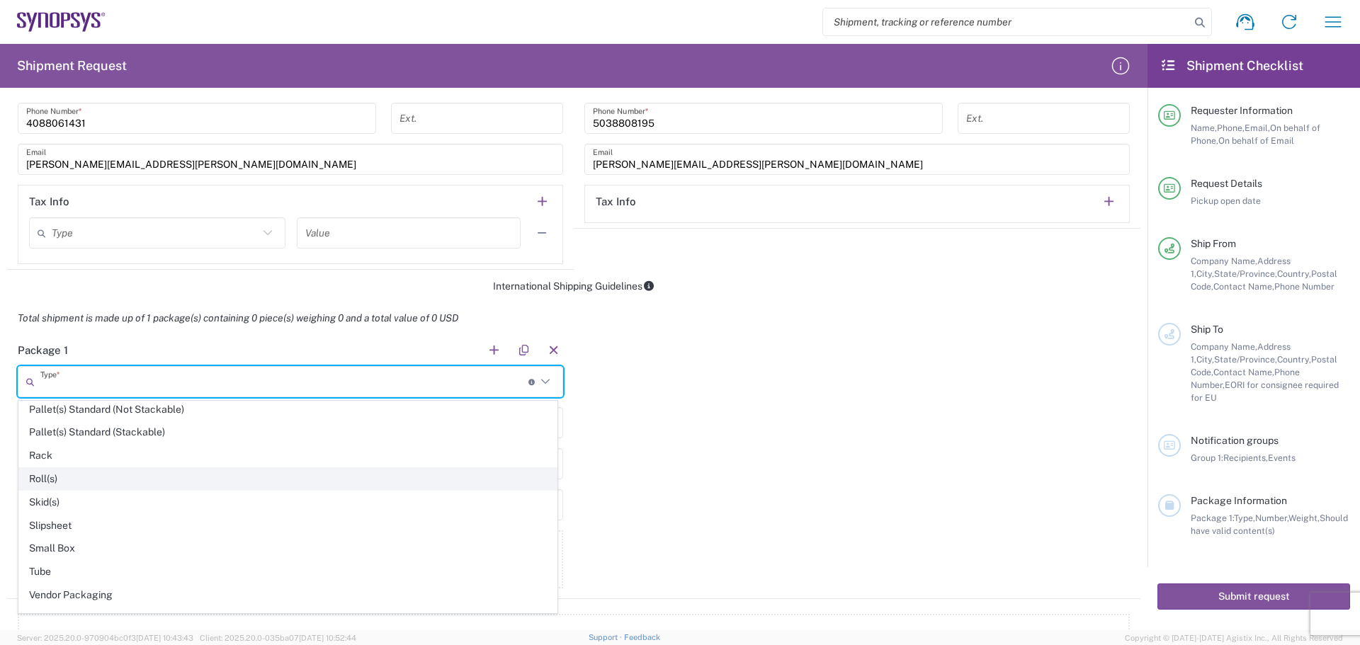
scroll to position [638, 0]
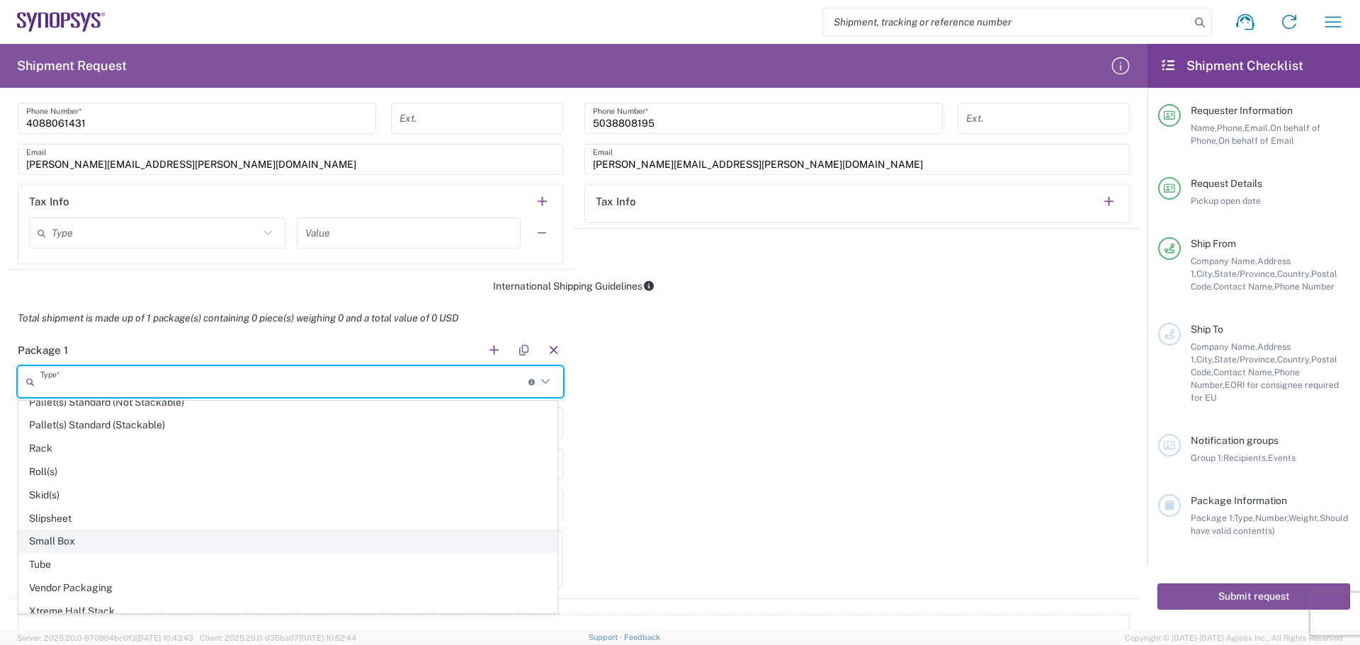
click at [134, 540] on span "Small Box" at bounding box center [288, 542] width 538 height 22
type input "Small Box"
type input "12.25"
type input "11"
type input "1.5"
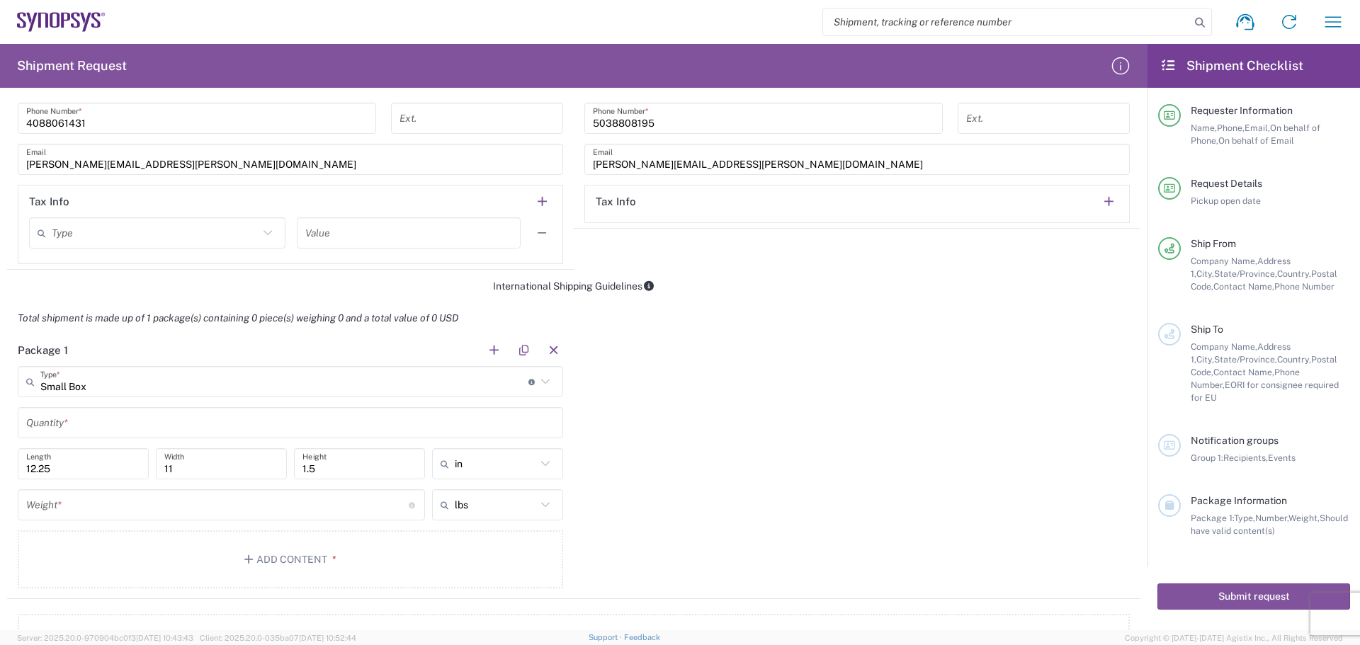
click at [41, 422] on input "text" at bounding box center [290, 423] width 528 height 25
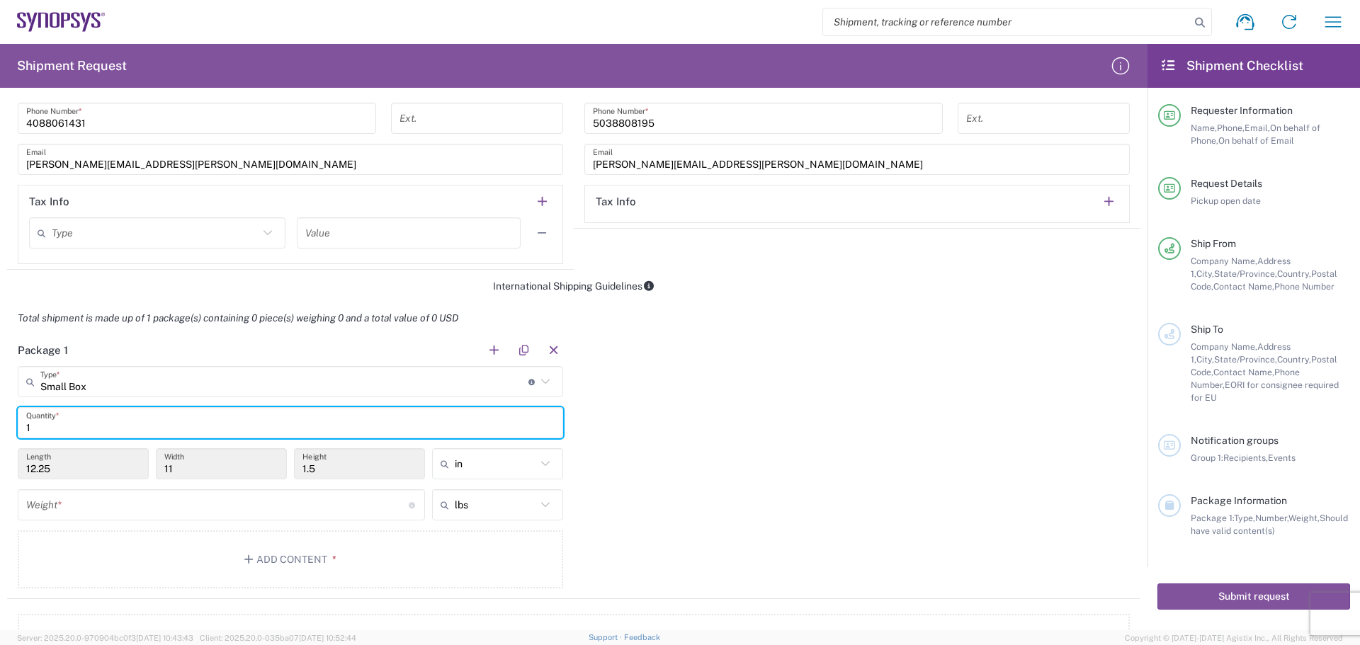
type input "1"
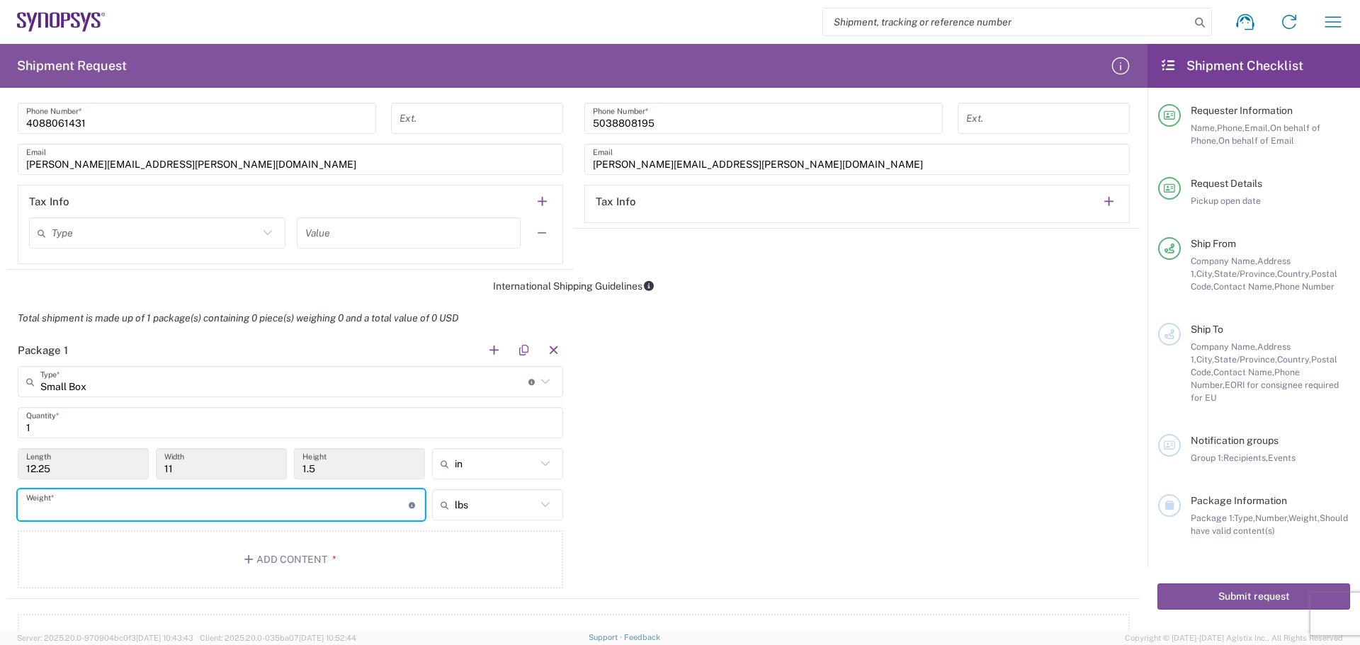
click at [40, 510] on input "number" at bounding box center [217, 505] width 383 height 25
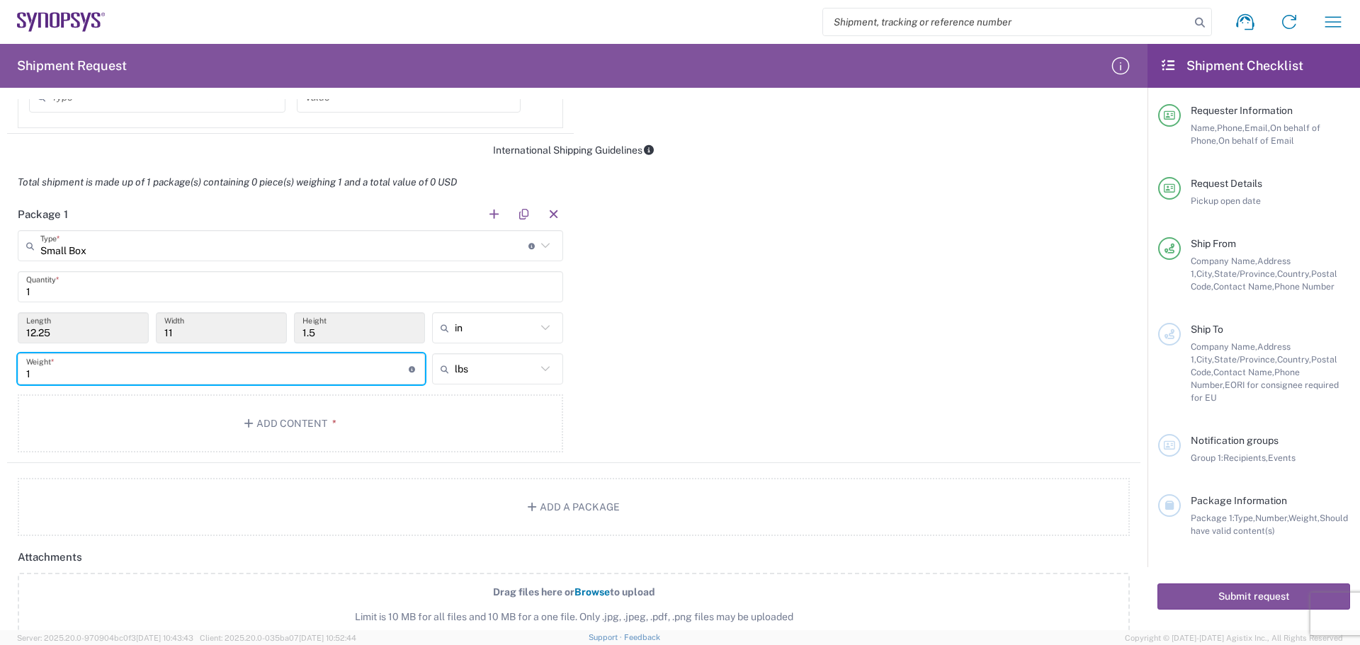
scroll to position [1063, 0]
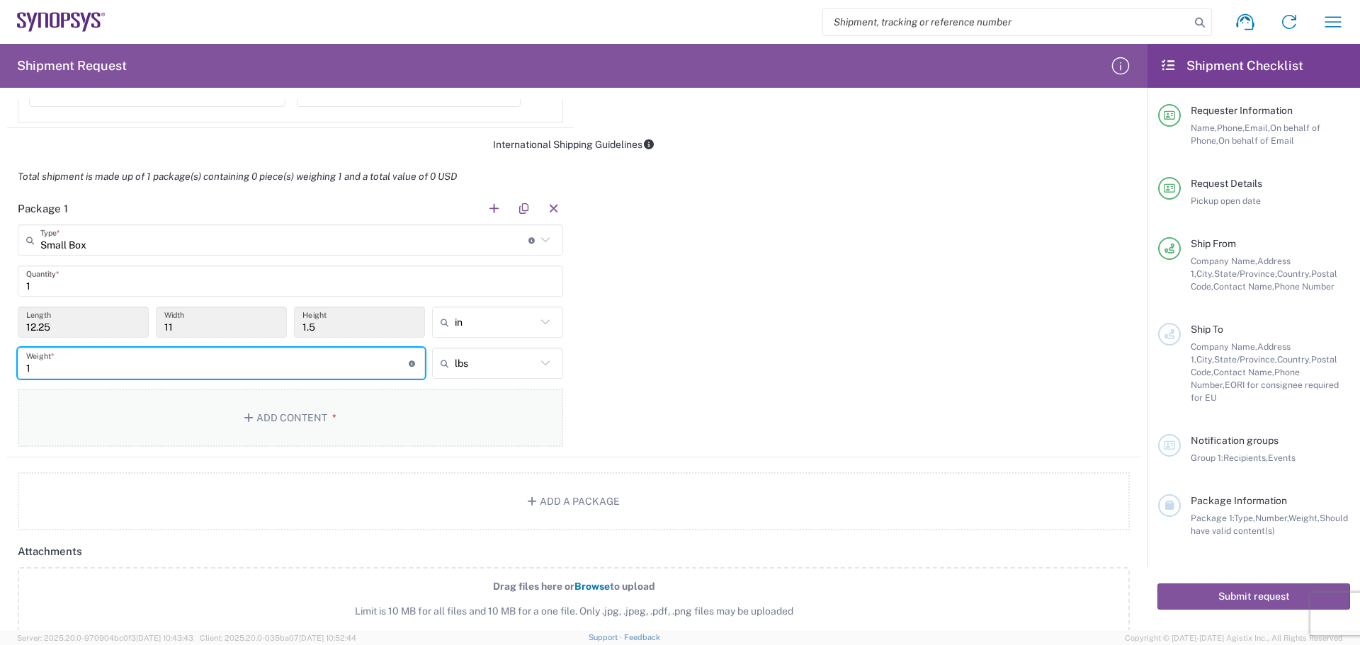
type input "1"
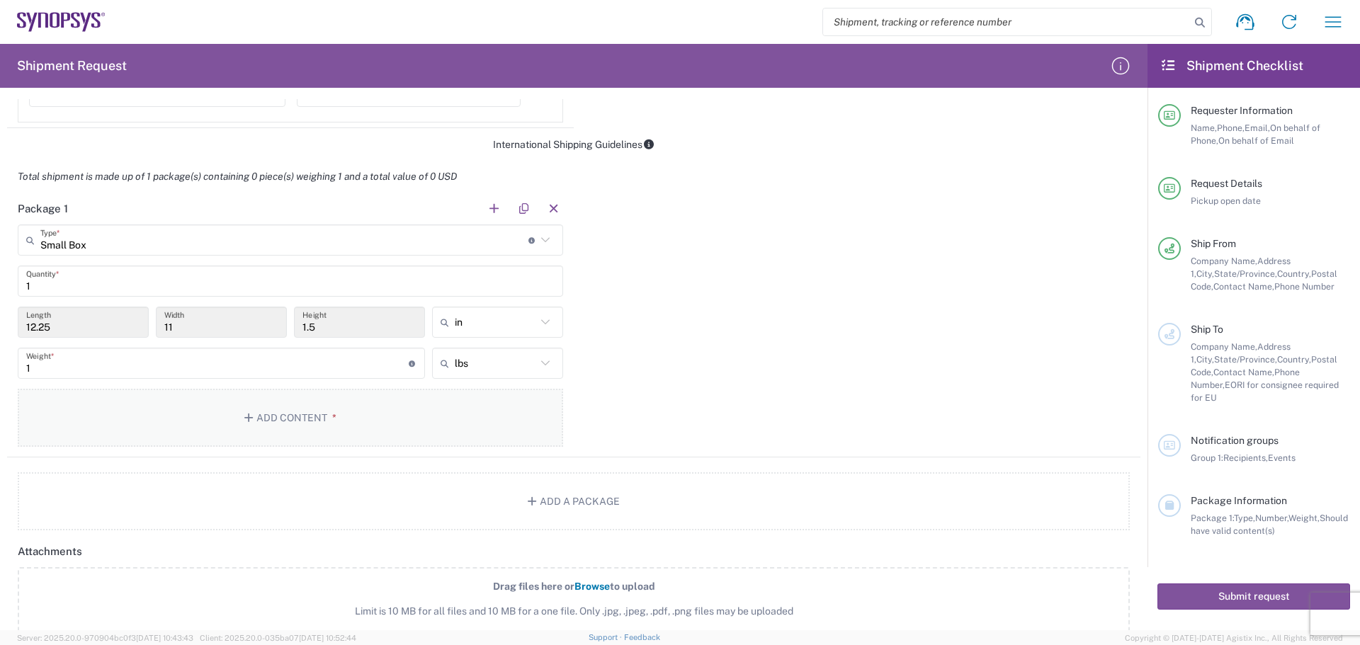
click at [283, 417] on button "Add Content *" at bounding box center [290, 418] width 545 height 58
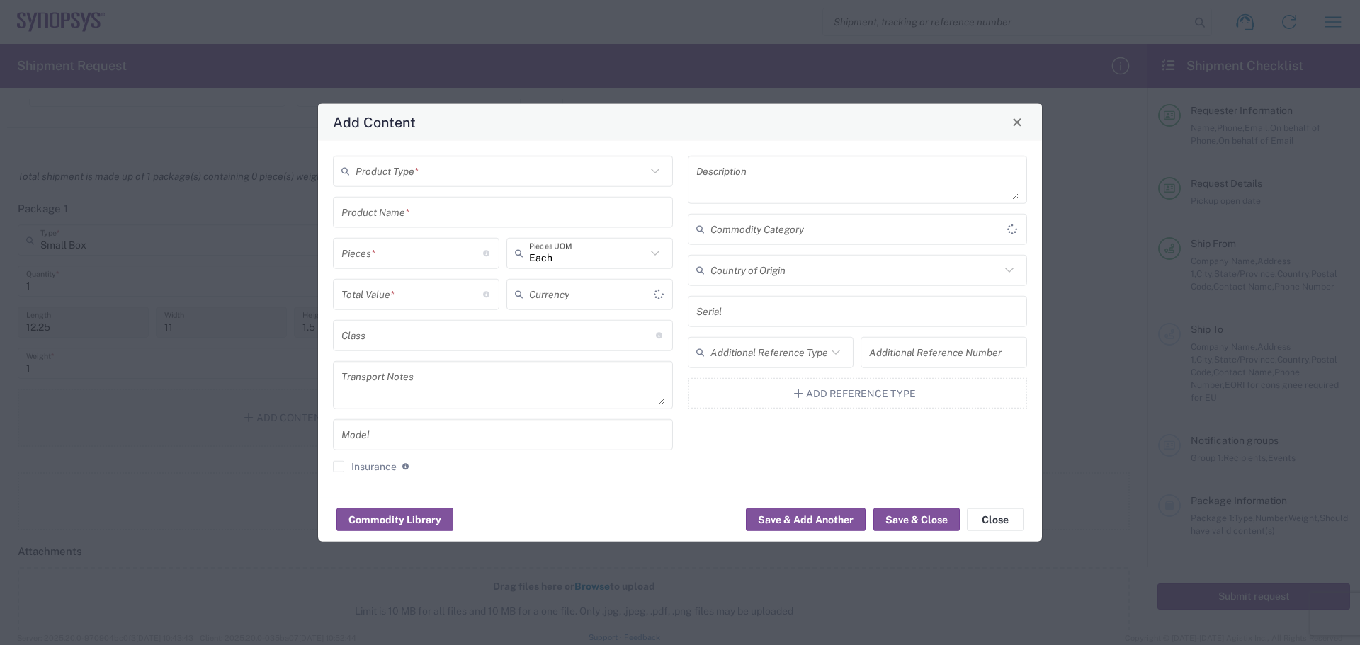
type input "US Dollar"
click at [656, 169] on icon at bounding box center [655, 171] width 18 height 18
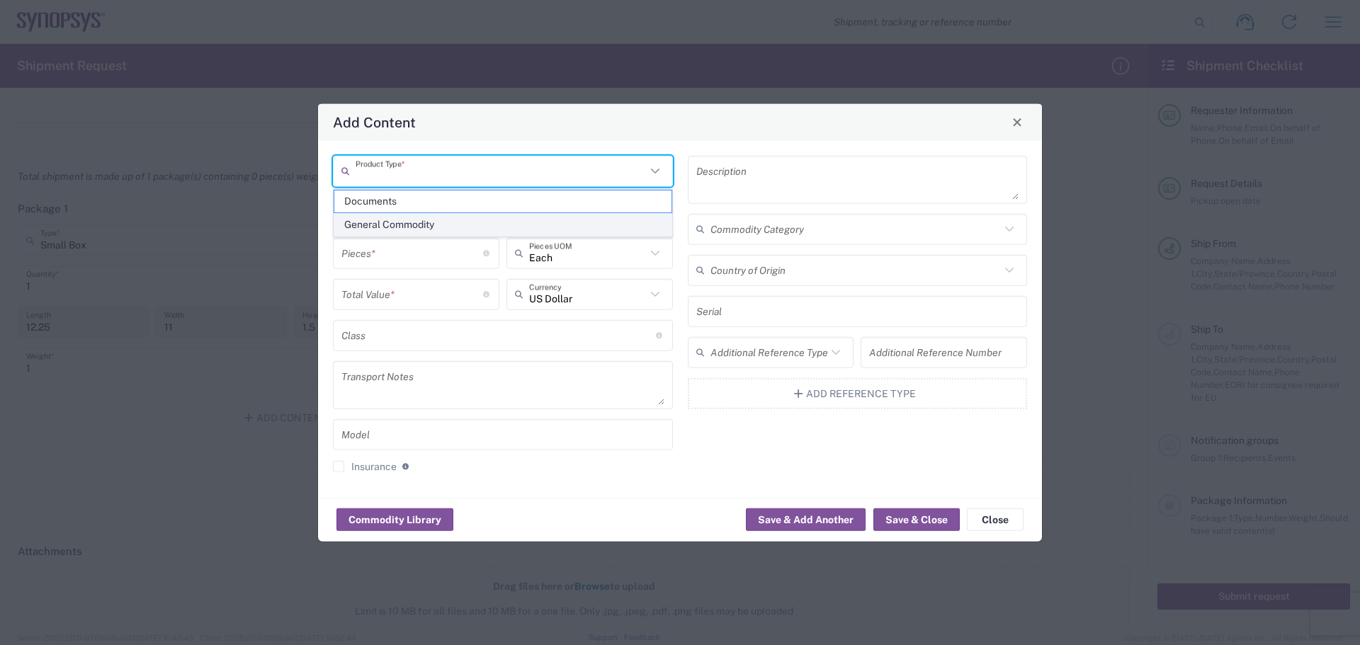
click at [533, 220] on span "General Commodity" at bounding box center [502, 225] width 337 height 22
type input "General Commodity"
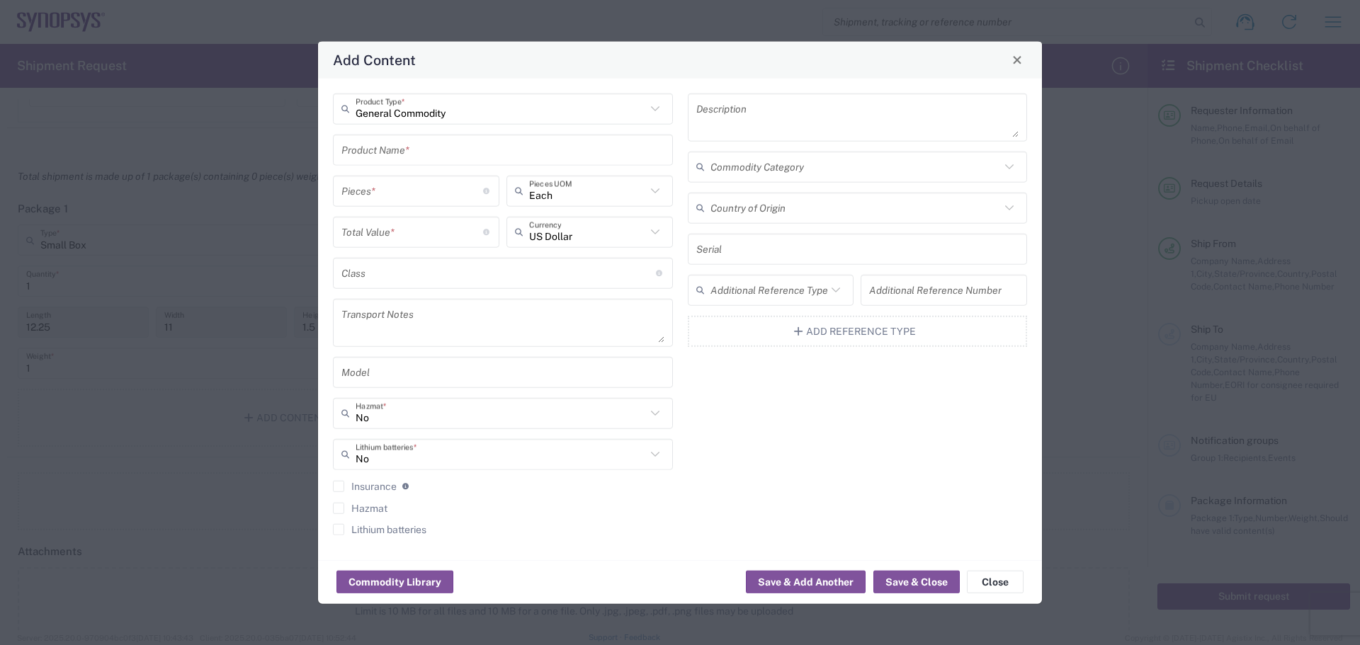
click at [364, 153] on input "text" at bounding box center [502, 149] width 323 height 25
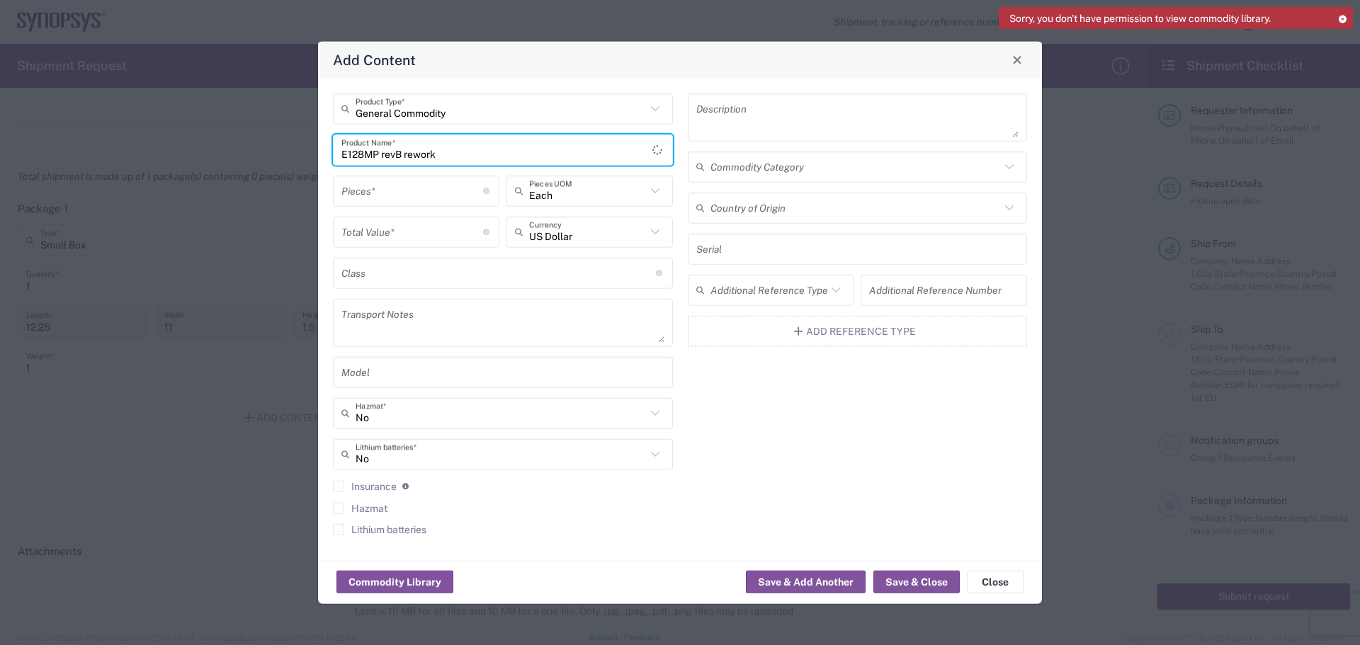
type input "E128MP revB rework"
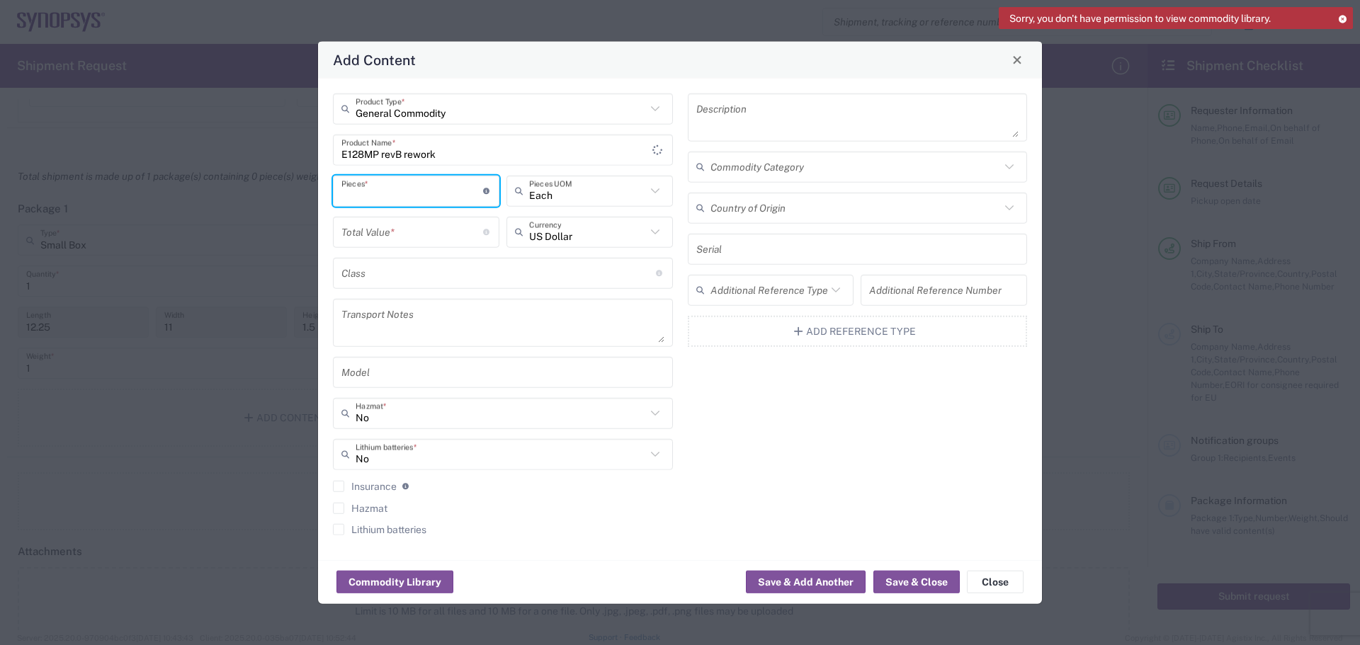
click at [384, 193] on input "number" at bounding box center [412, 191] width 142 height 25
type input "1"
click at [441, 230] on input "number" at bounding box center [412, 232] width 142 height 25
type input "2000"
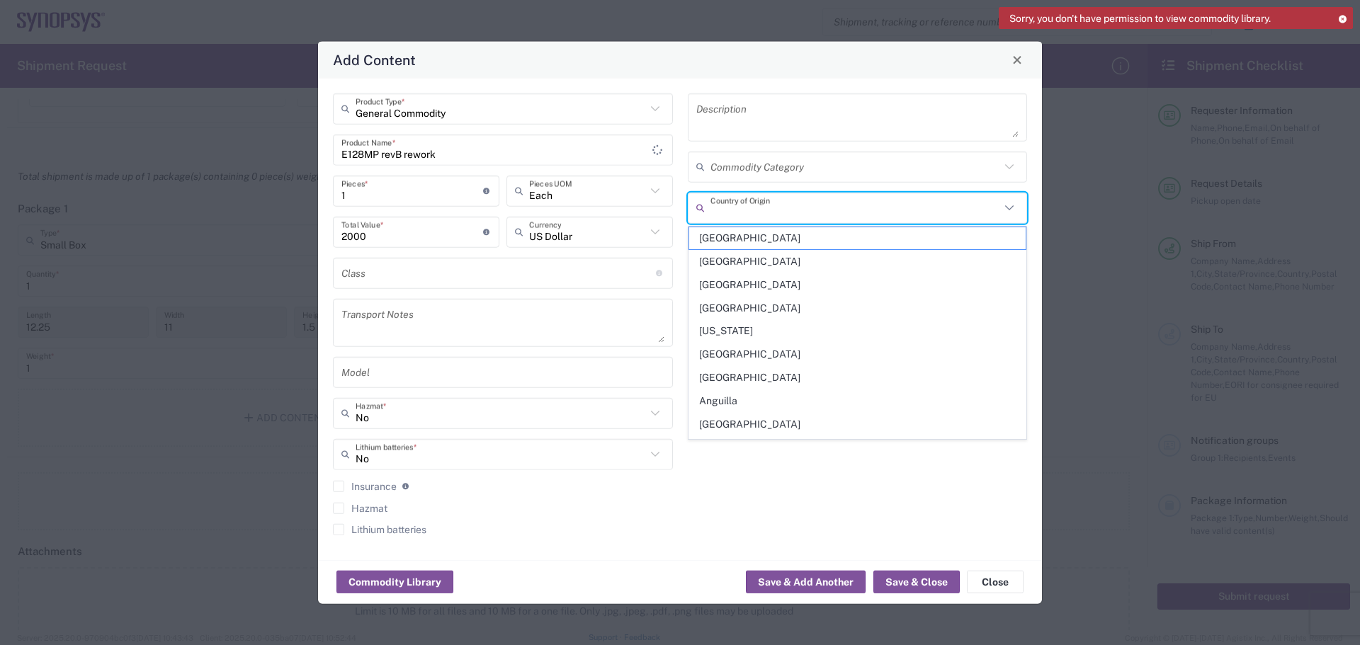
click at [742, 210] on input "text" at bounding box center [856, 208] width 290 height 25
type input "[GEOGRAPHIC_DATA]"
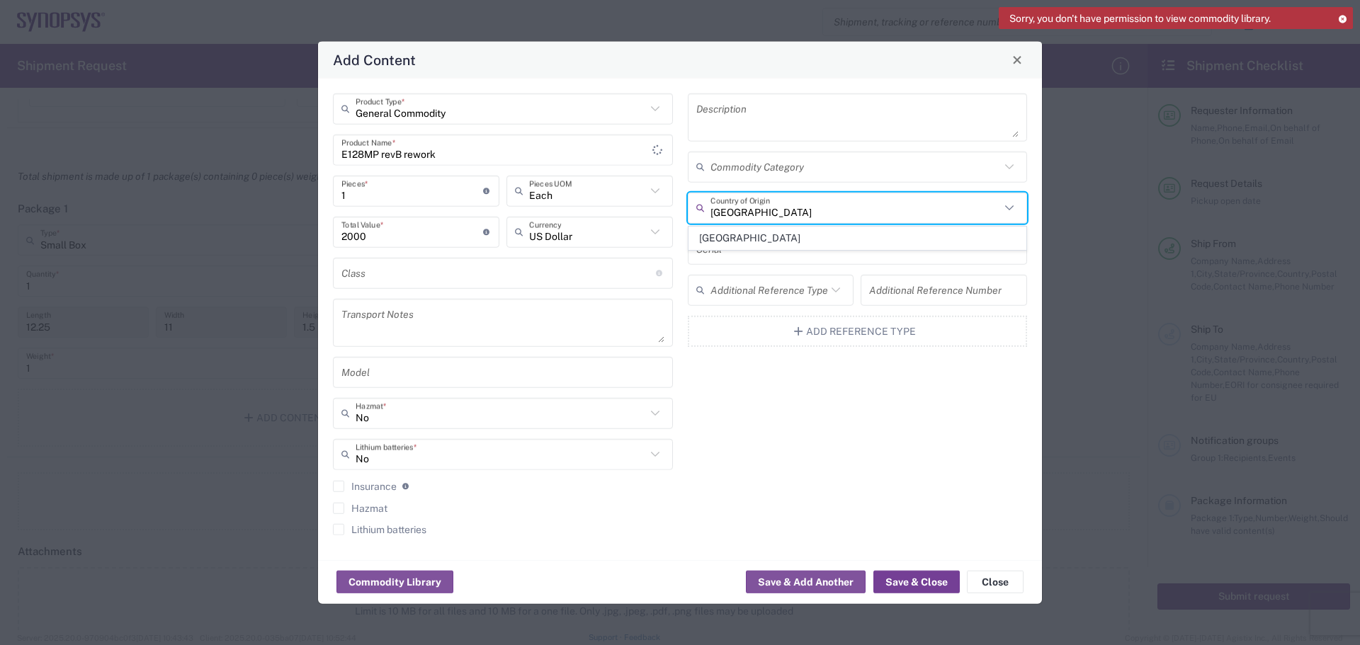
click at [927, 582] on button "Save & Close" at bounding box center [916, 582] width 86 height 23
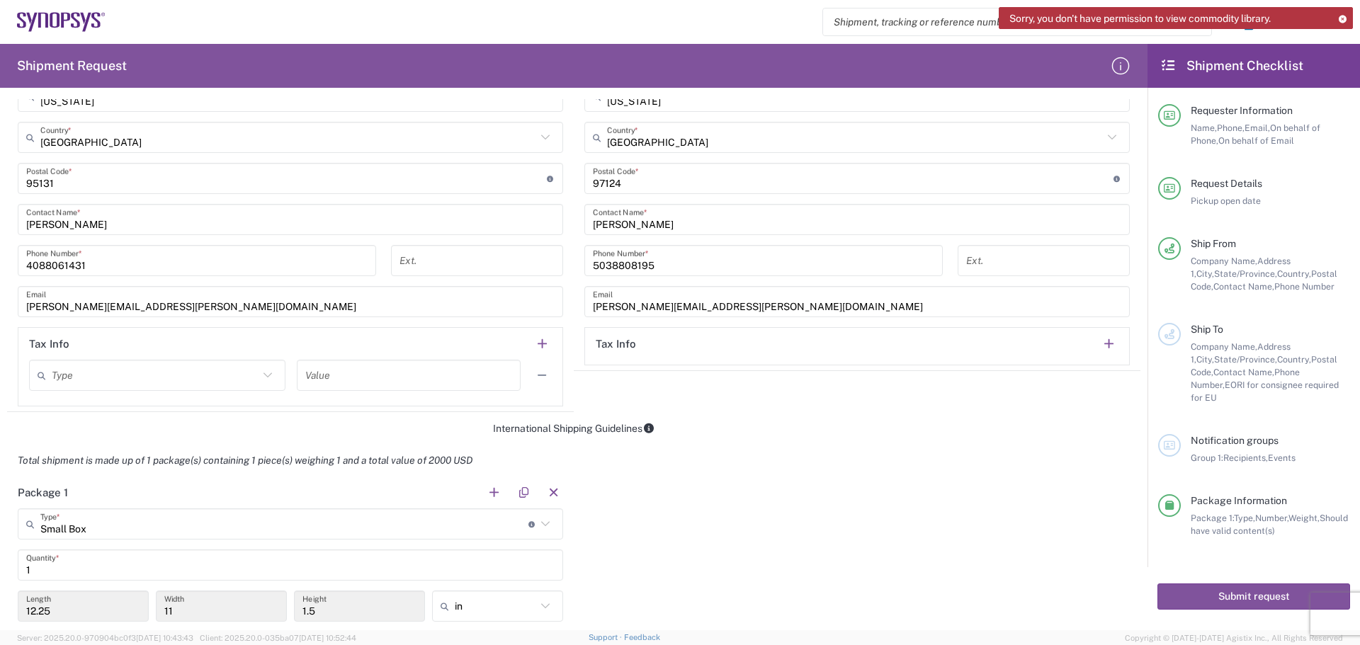
scroll to position [779, 0]
click at [1242, 584] on button "Submit request" at bounding box center [1253, 597] width 193 height 26
